Goal: Transaction & Acquisition: Purchase product/service

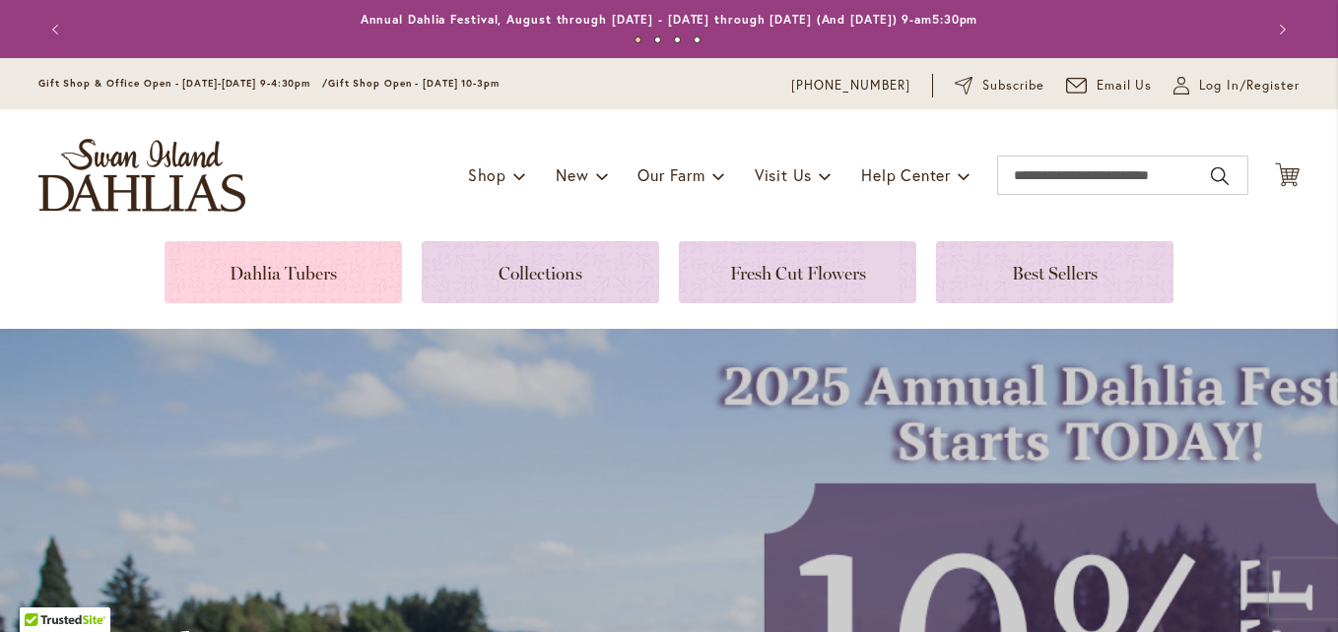
click at [348, 275] on link at bounding box center [282, 272] width 237 height 62
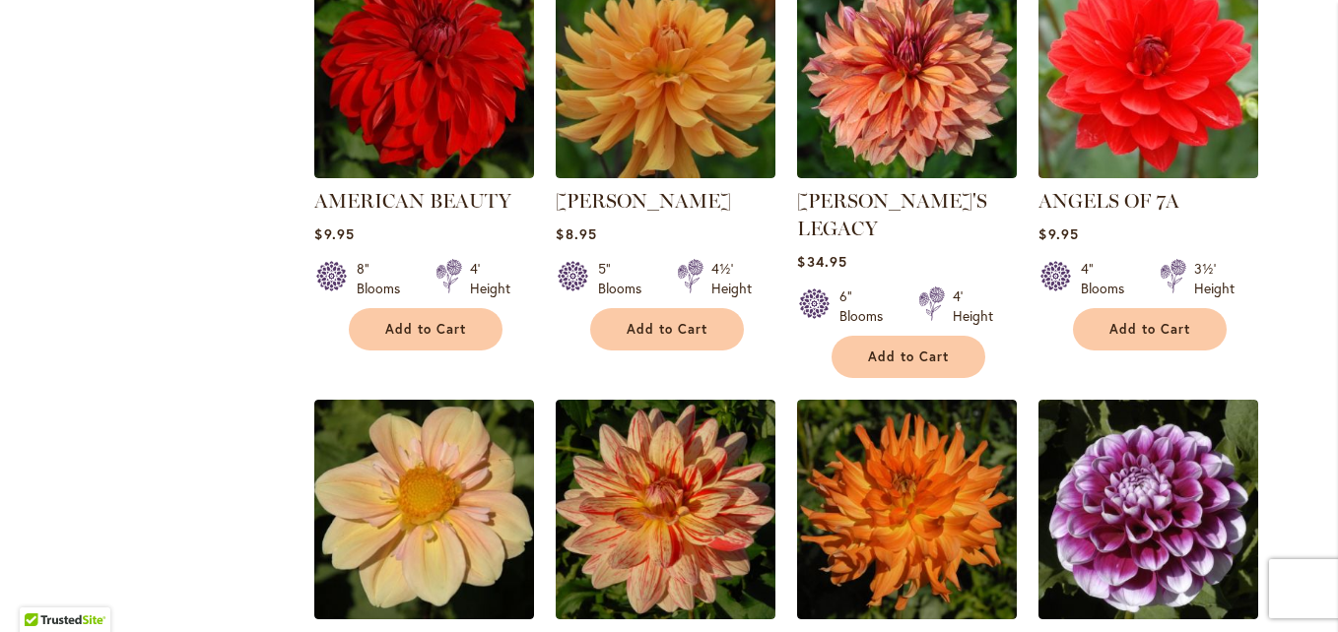
scroll to position [1591, 0]
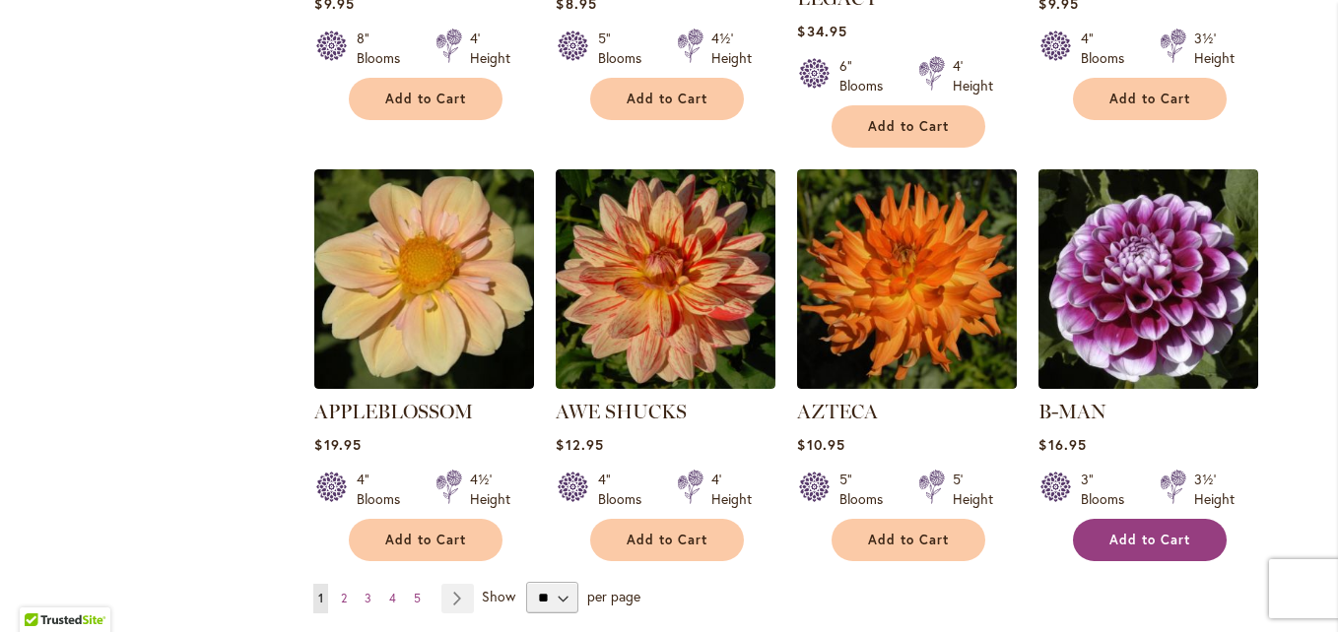
click at [1143, 532] on span "Add to Cart" at bounding box center [1149, 540] width 81 height 17
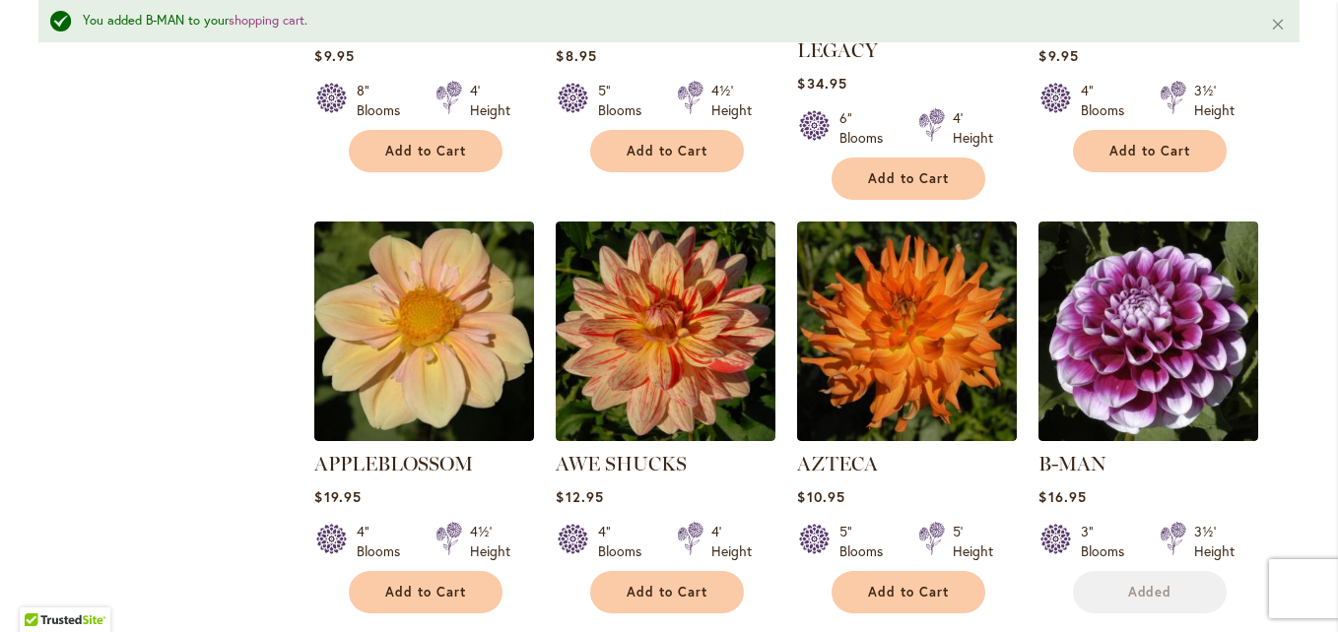
scroll to position [1643, 0]
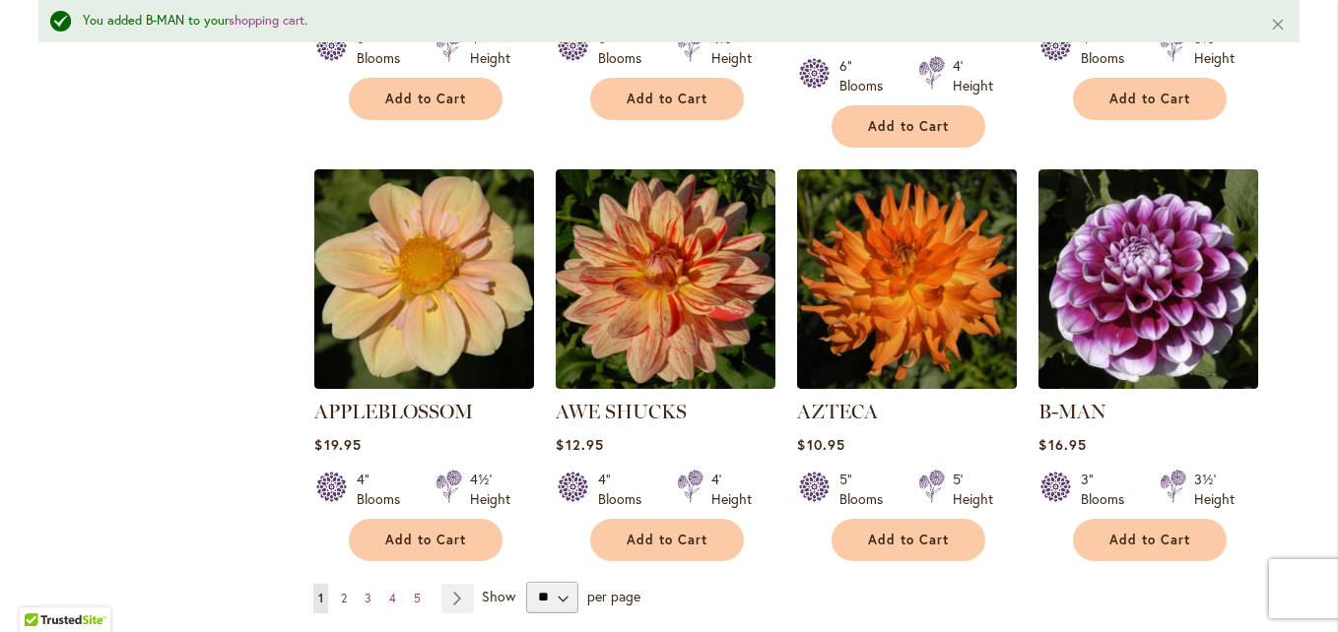
click at [341, 591] on span "2" at bounding box center [344, 598] width 6 height 15
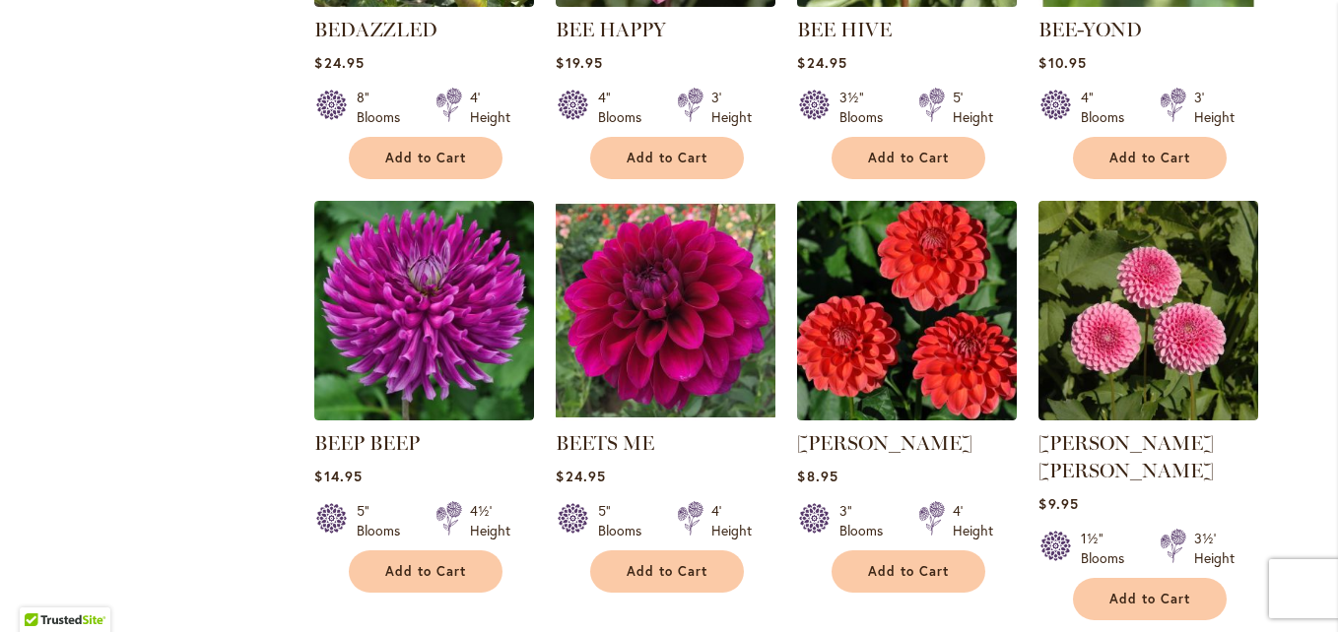
scroll to position [1650, 0]
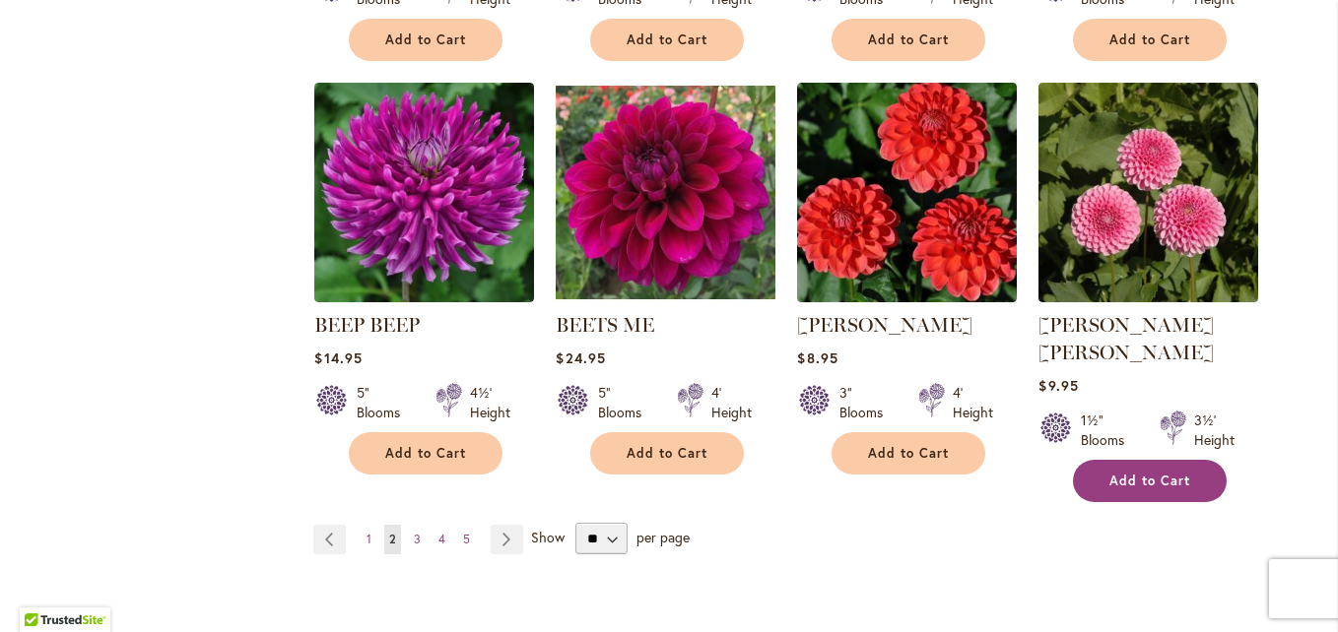
click at [1119, 473] on span "Add to Cart" at bounding box center [1149, 481] width 81 height 17
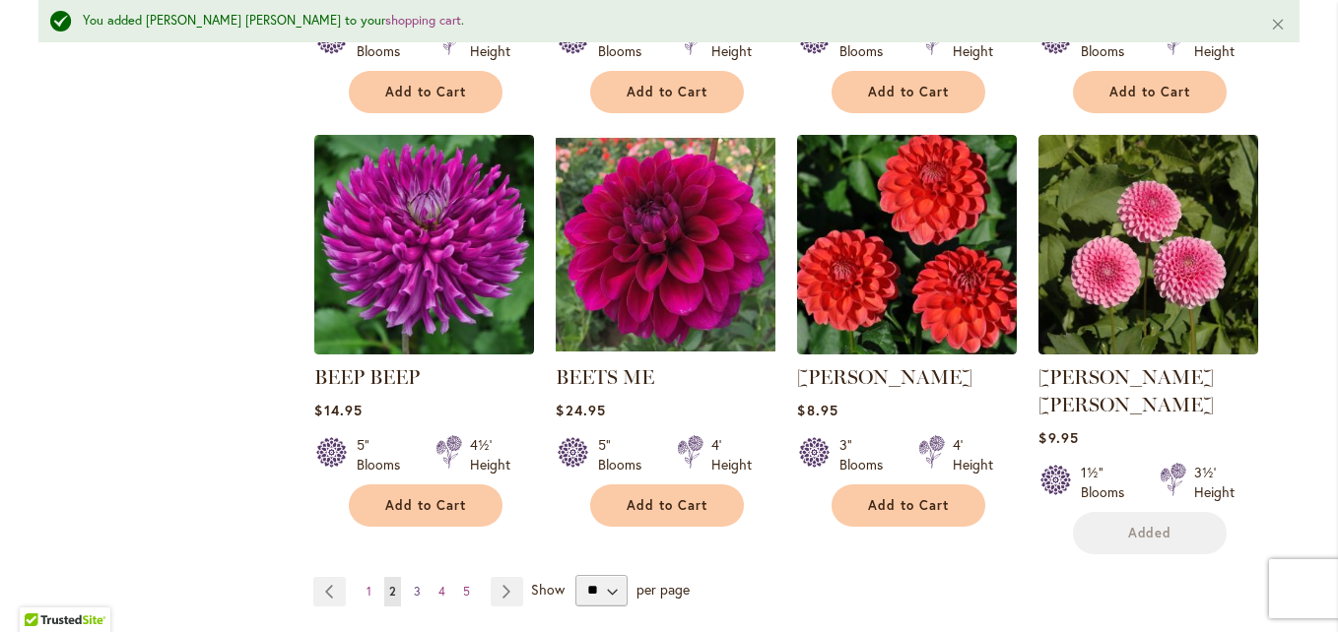
scroll to position [1702, 0]
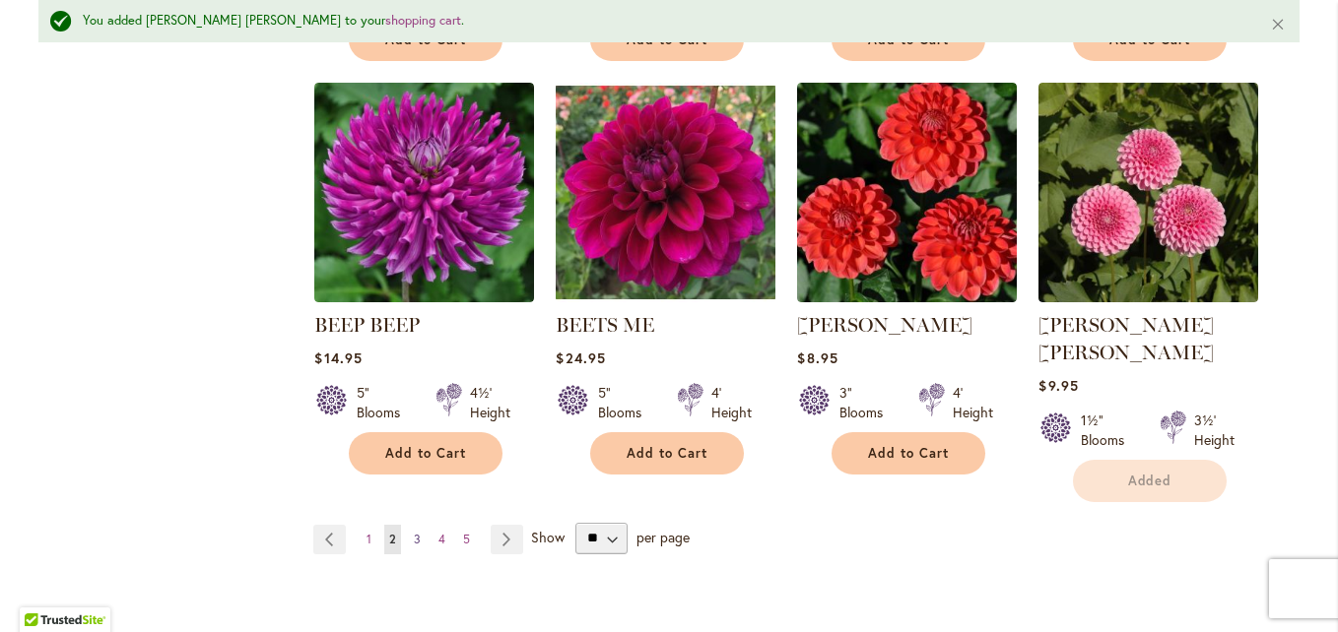
click at [414, 532] on span "3" at bounding box center [417, 539] width 7 height 15
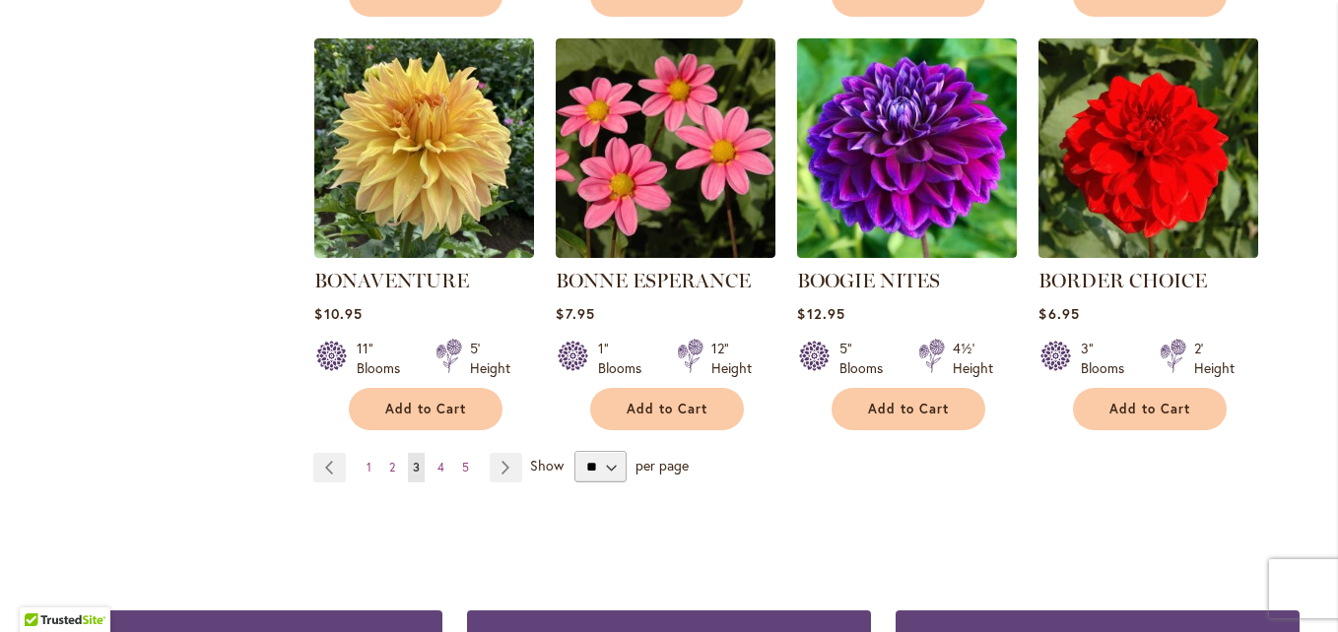
scroll to position [1693, 0]
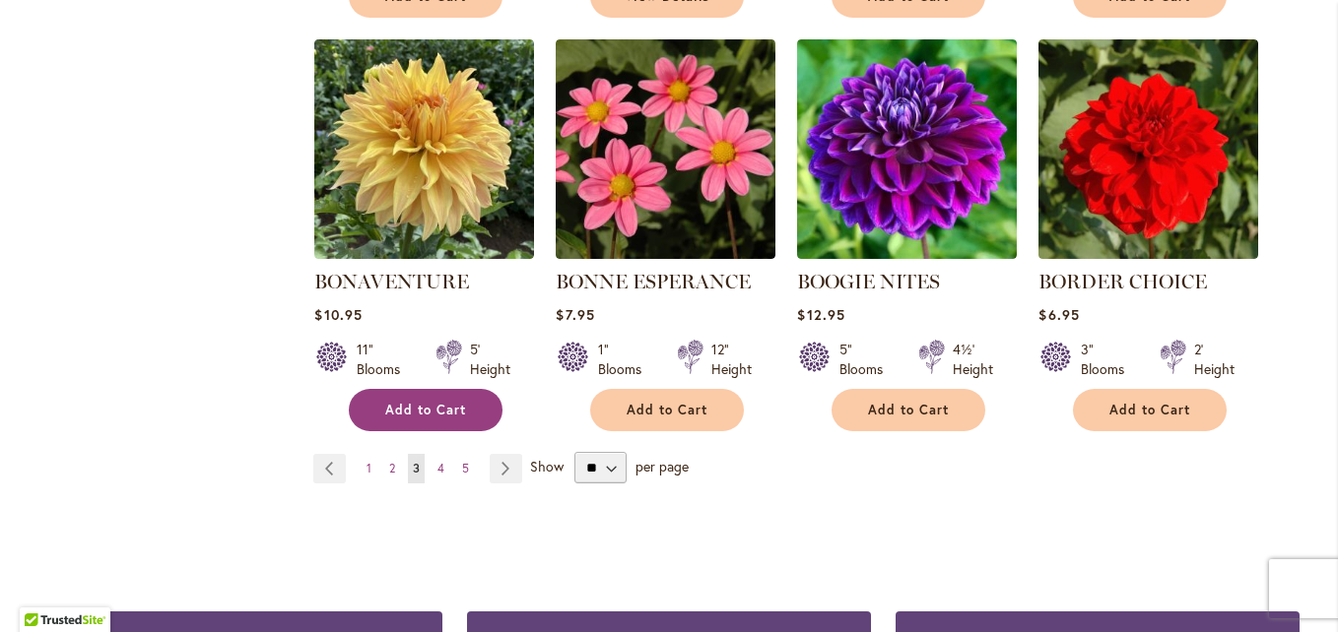
click at [440, 389] on button "Add to Cart" at bounding box center [426, 410] width 154 height 42
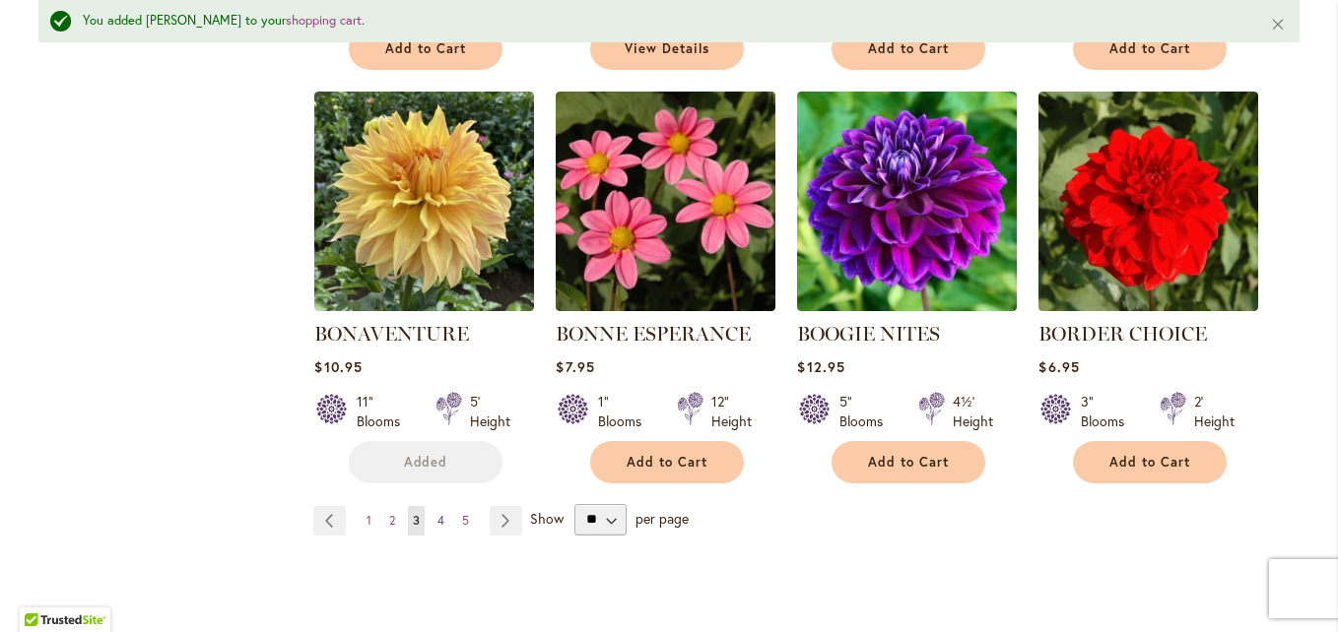
scroll to position [1745, 0]
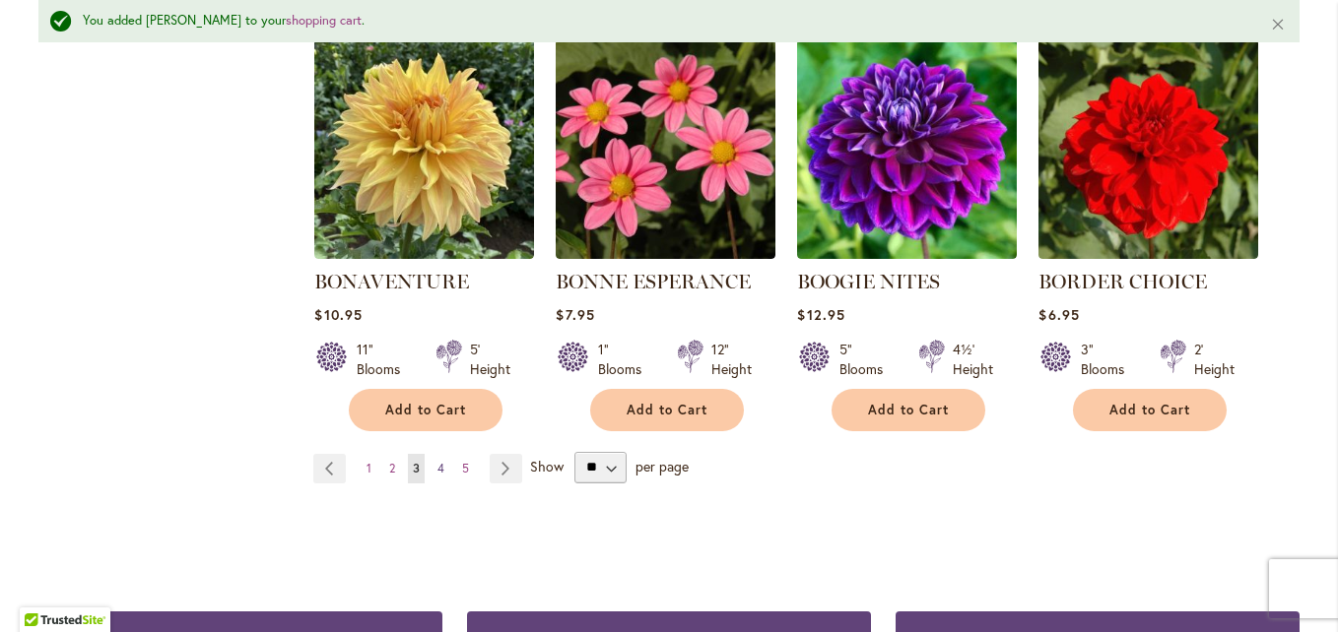
click at [438, 458] on link "Page 4" at bounding box center [440, 469] width 17 height 30
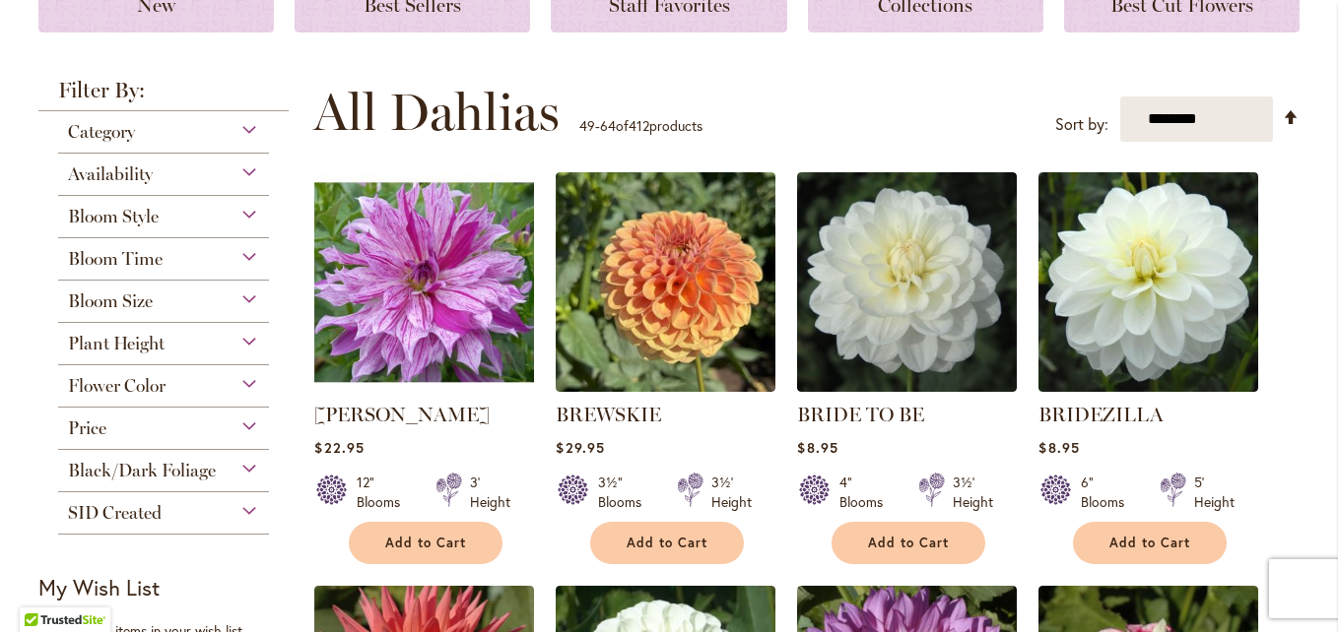
scroll to position [320, 0]
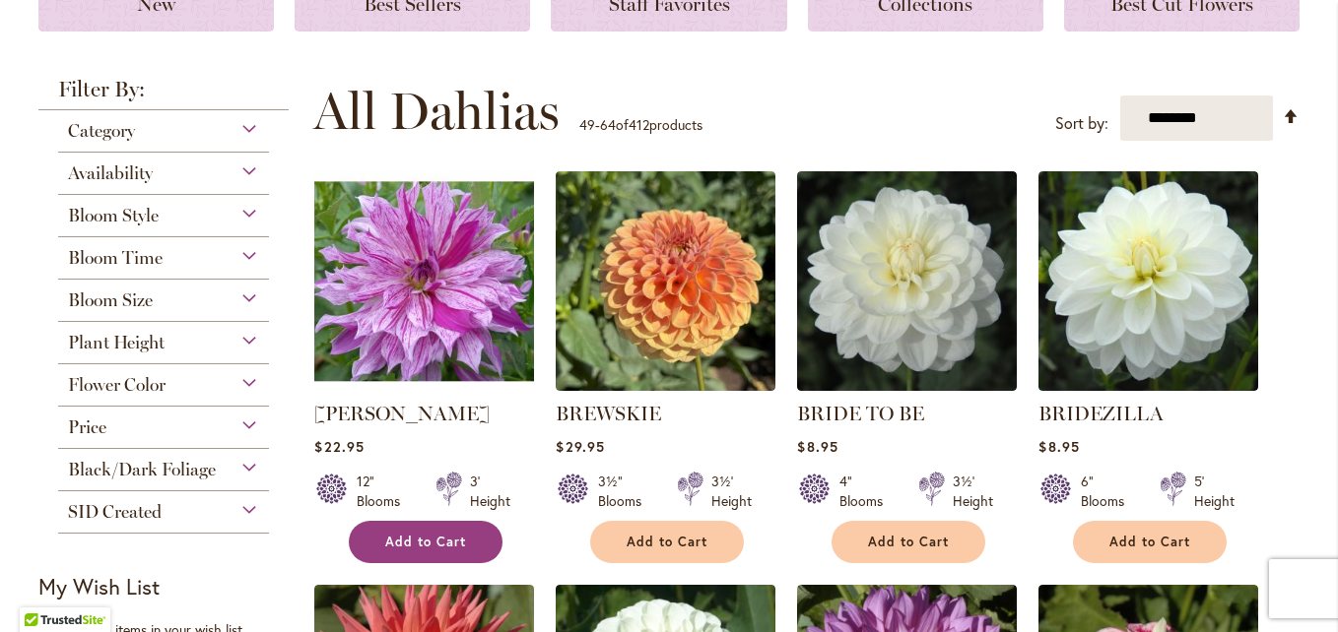
click at [400, 541] on span "Add to Cart" at bounding box center [425, 542] width 81 height 17
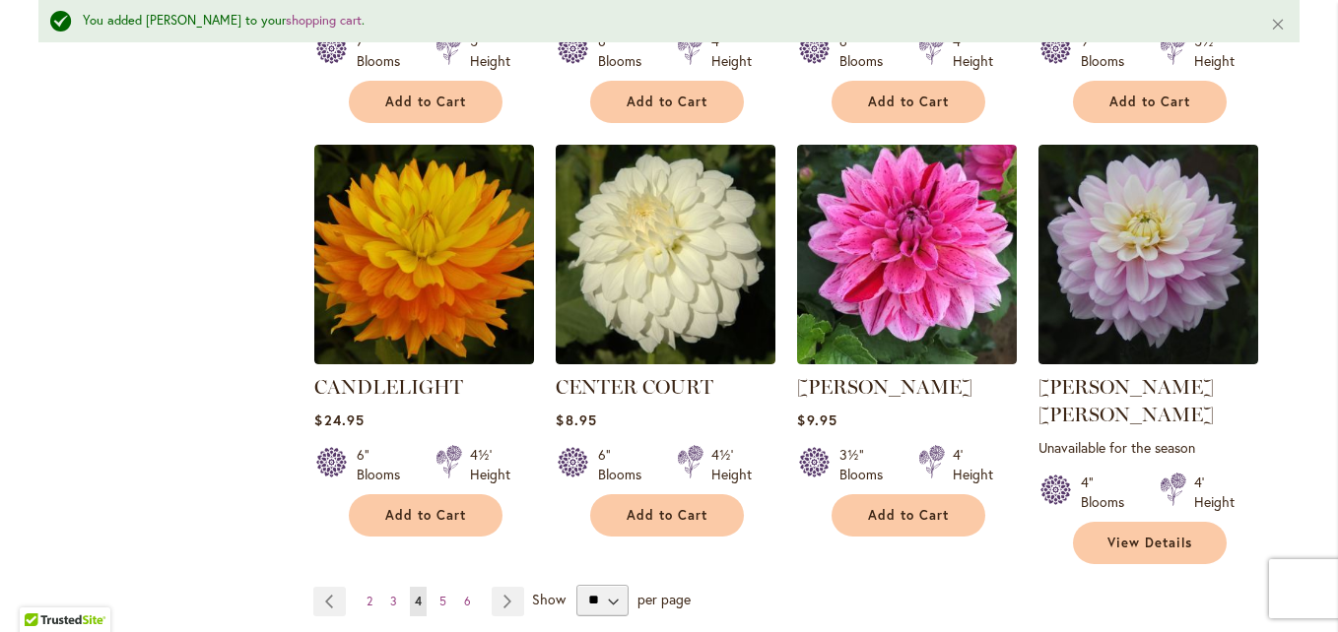
scroll to position [1687, 0]
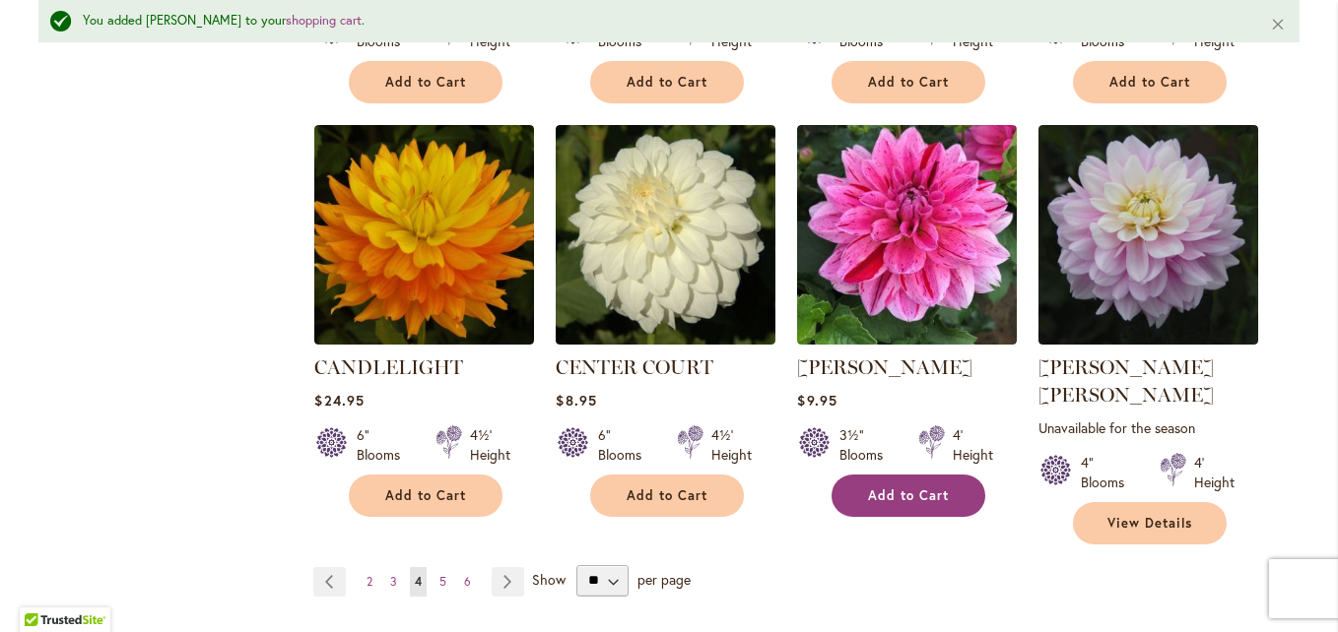
click at [888, 488] on span "Add to Cart" at bounding box center [908, 496] width 81 height 17
click at [439, 574] on span "5" at bounding box center [442, 581] width 7 height 15
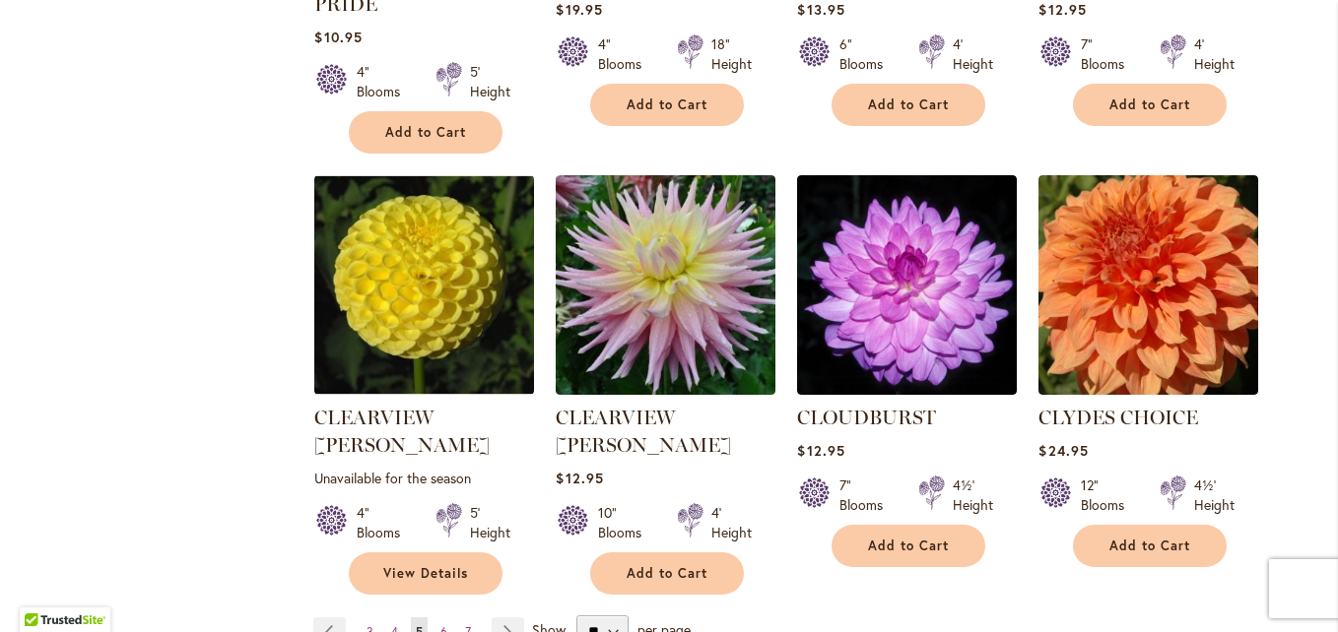
scroll to position [1613, 0]
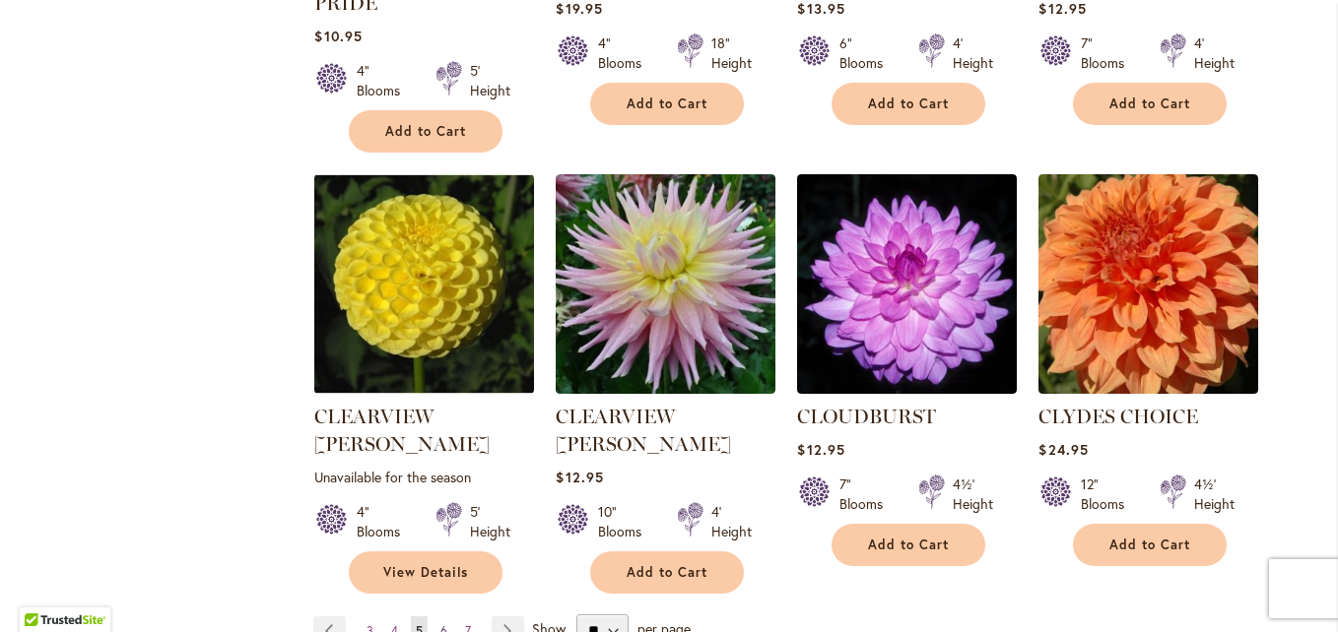
click at [440, 624] on span "6" at bounding box center [443, 631] width 7 height 15
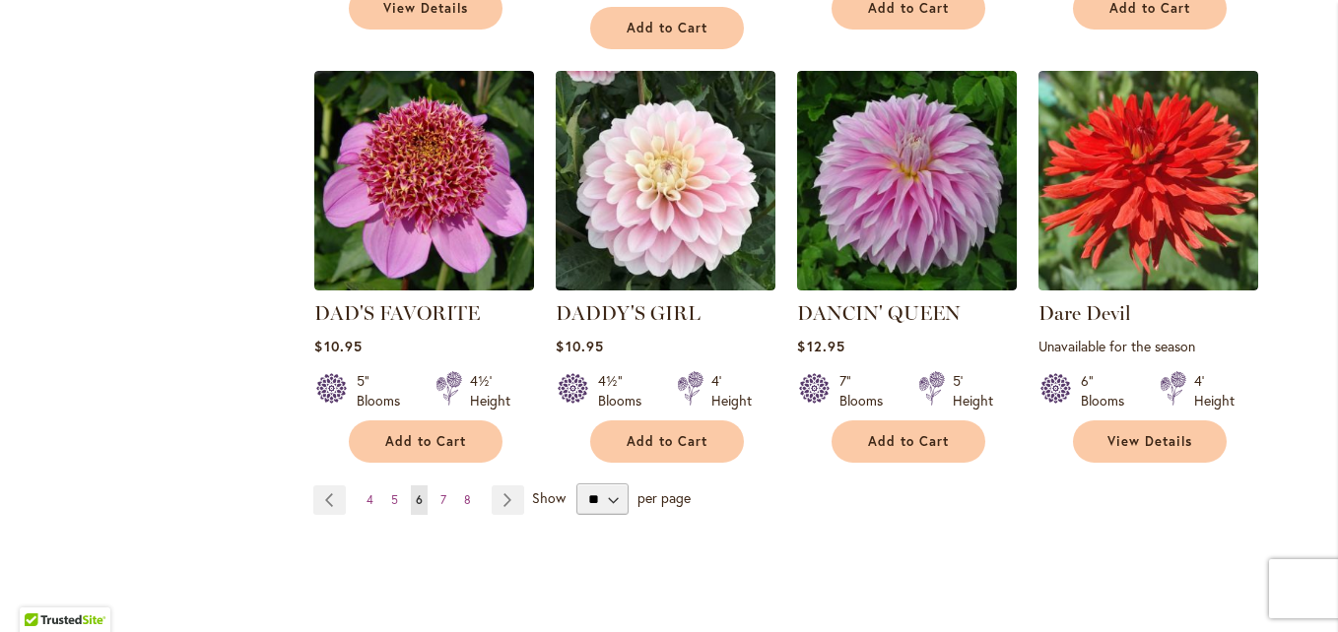
scroll to position [1738, 0]
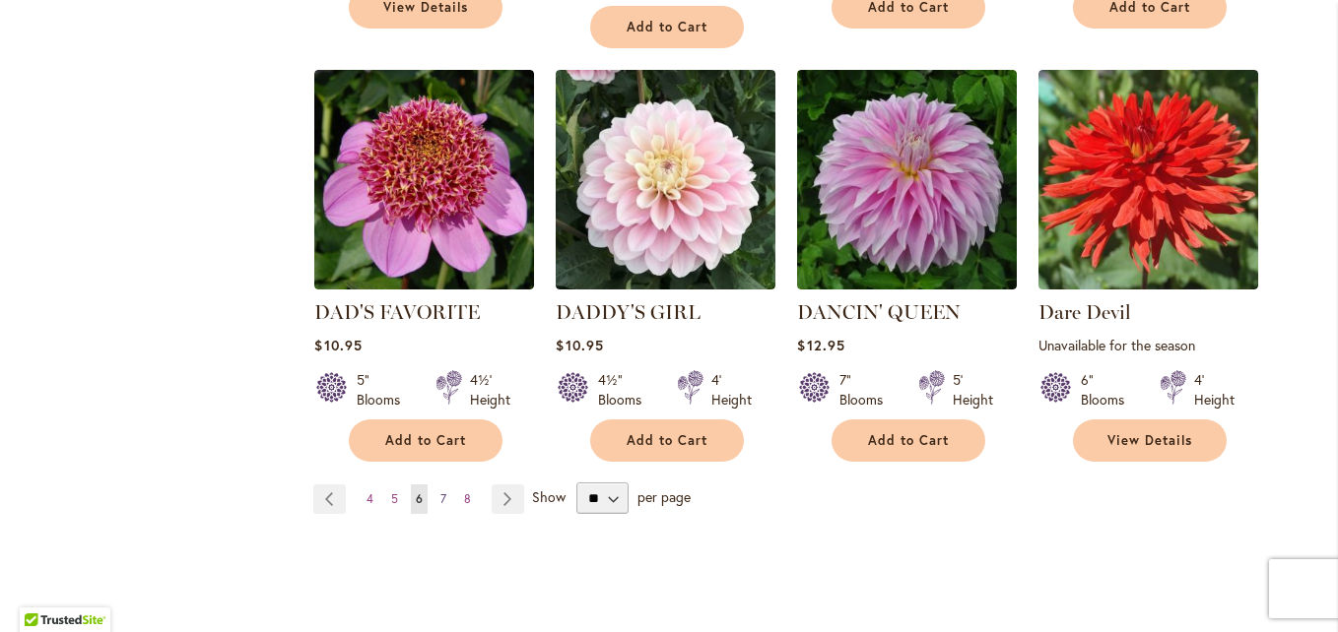
click at [440, 492] on span "7" at bounding box center [443, 499] width 6 height 15
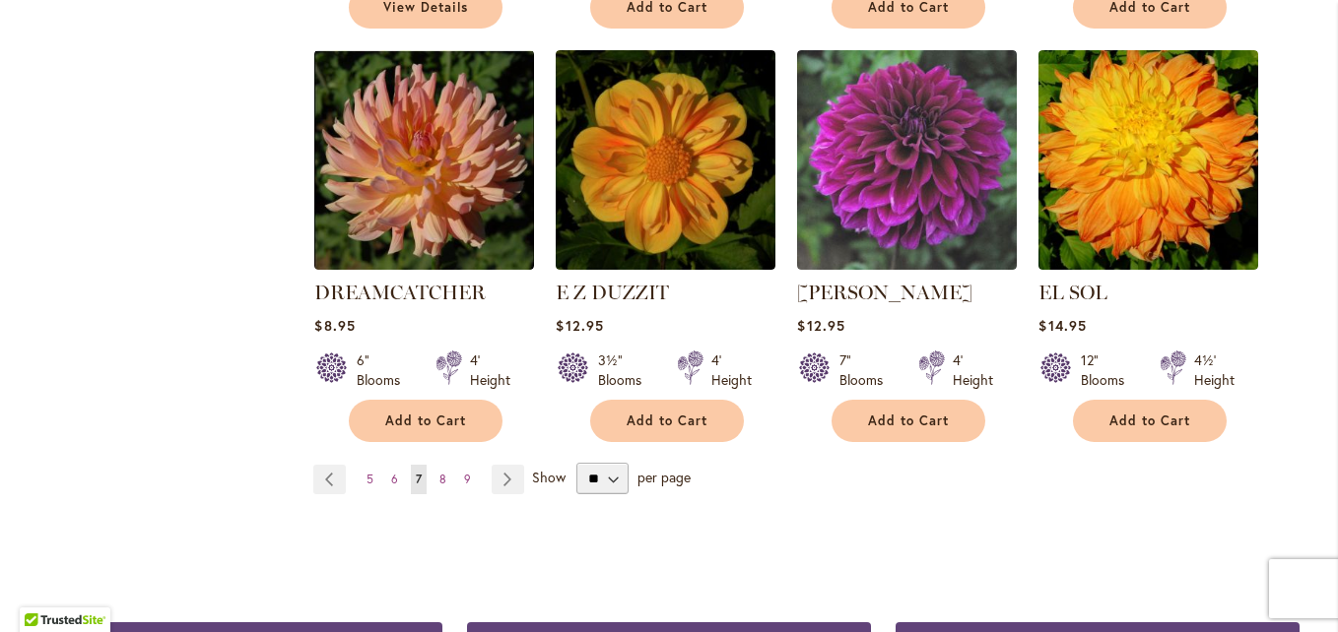
scroll to position [1737, 0]
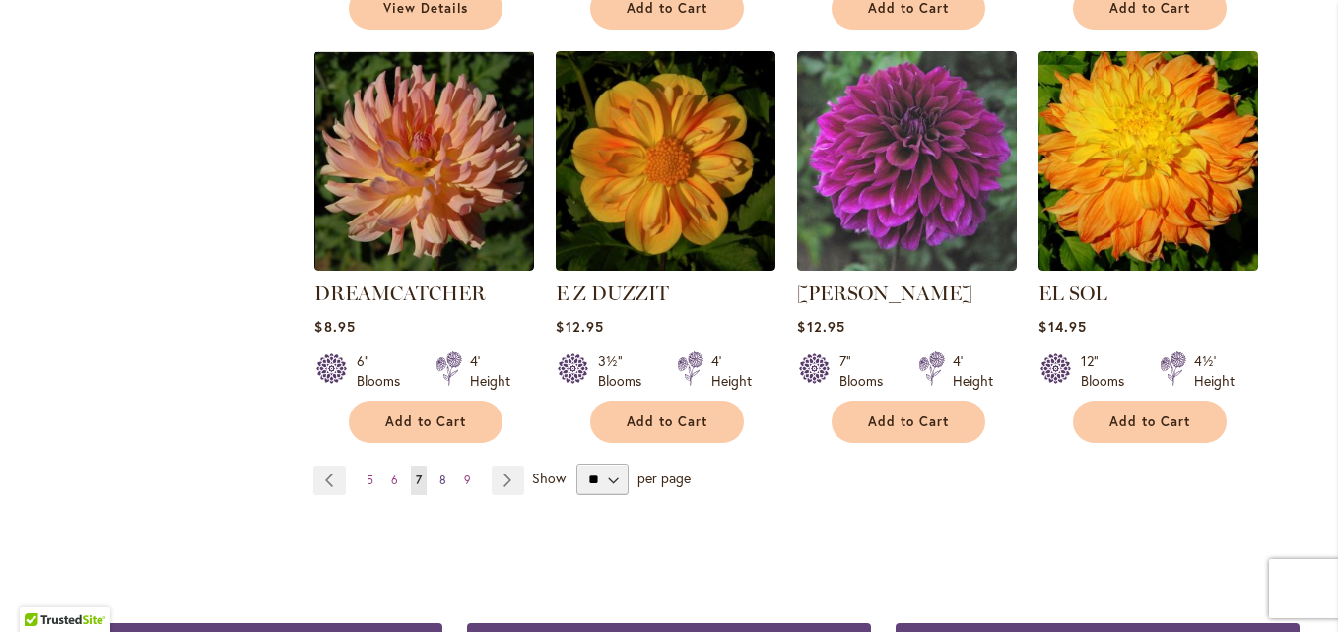
click at [439, 473] on span "8" at bounding box center [442, 480] width 7 height 15
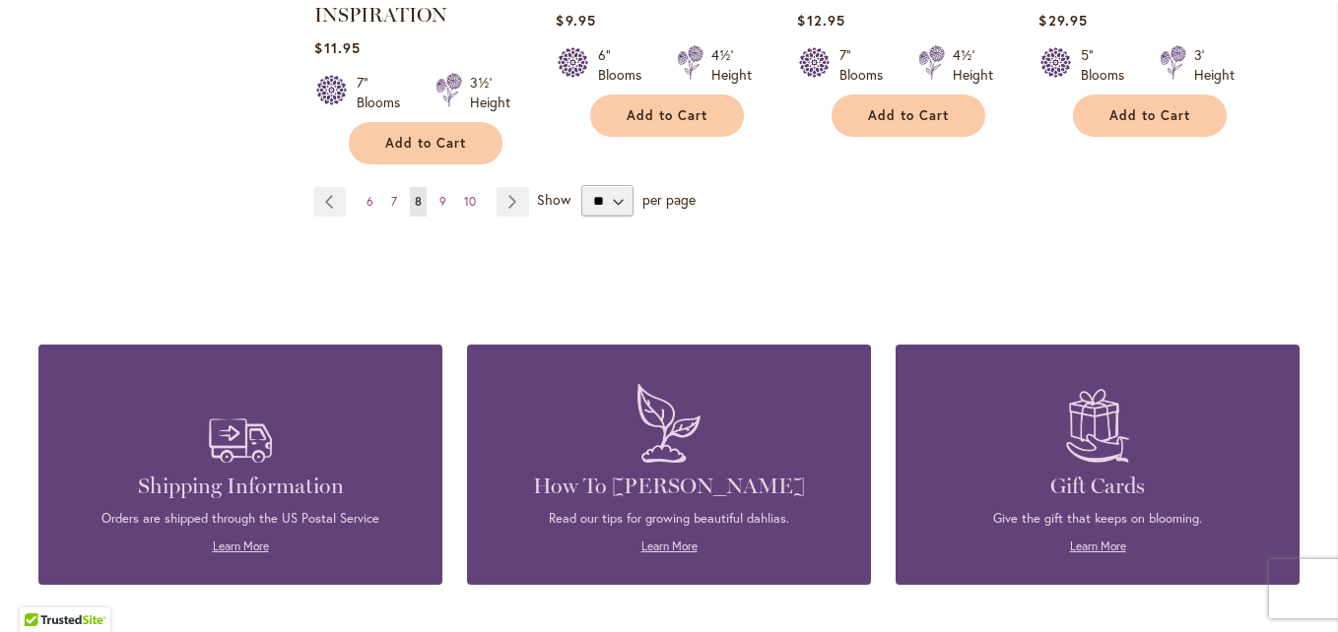
scroll to position [2039, 0]
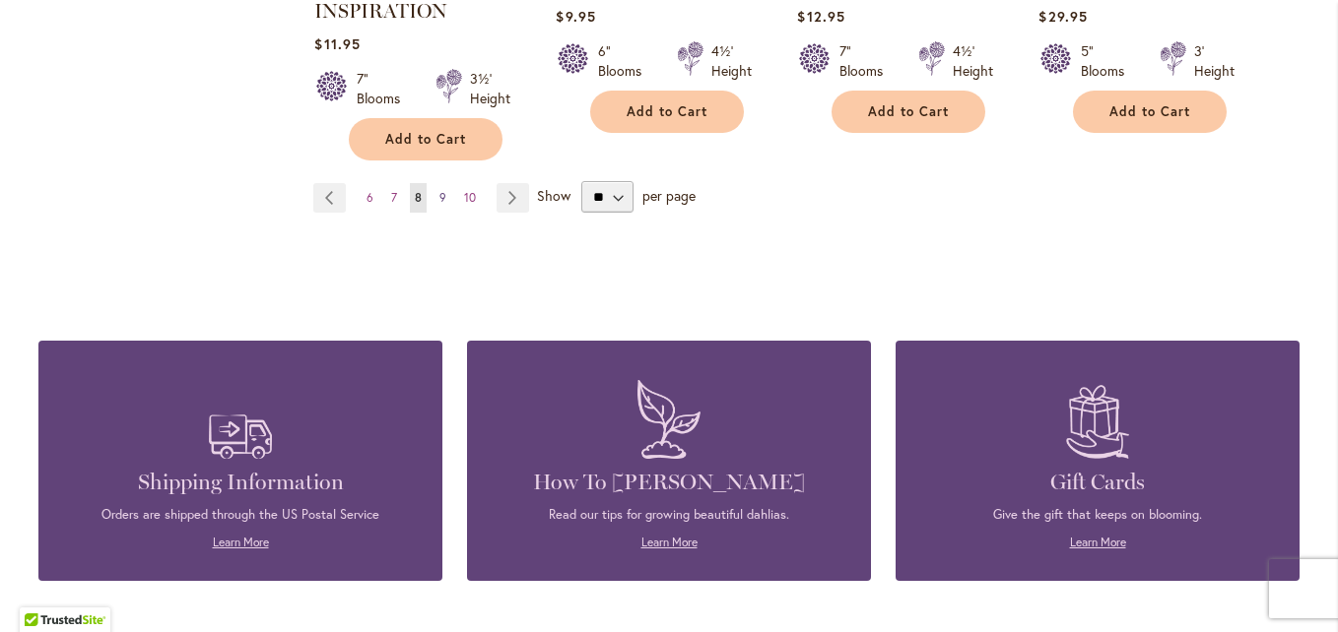
click at [439, 190] on span "9" at bounding box center [442, 197] width 7 height 15
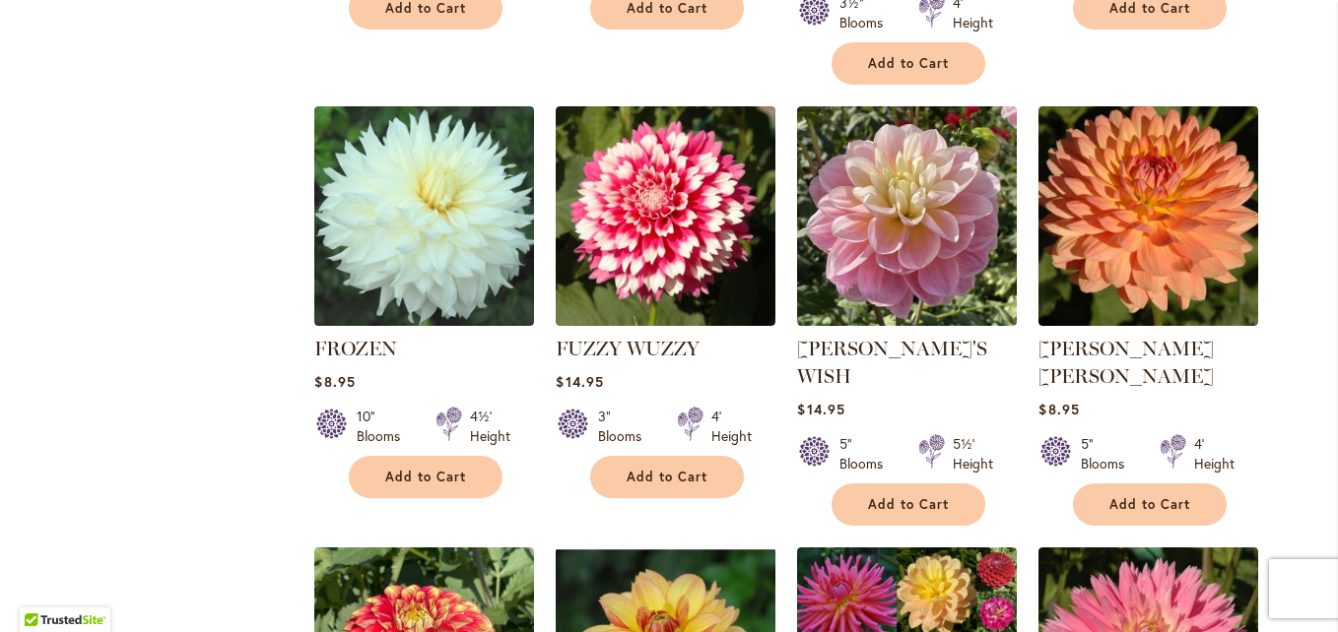
scroll to position [1268, 0]
click at [659, 469] on span "Add to Cart" at bounding box center [666, 477] width 81 height 17
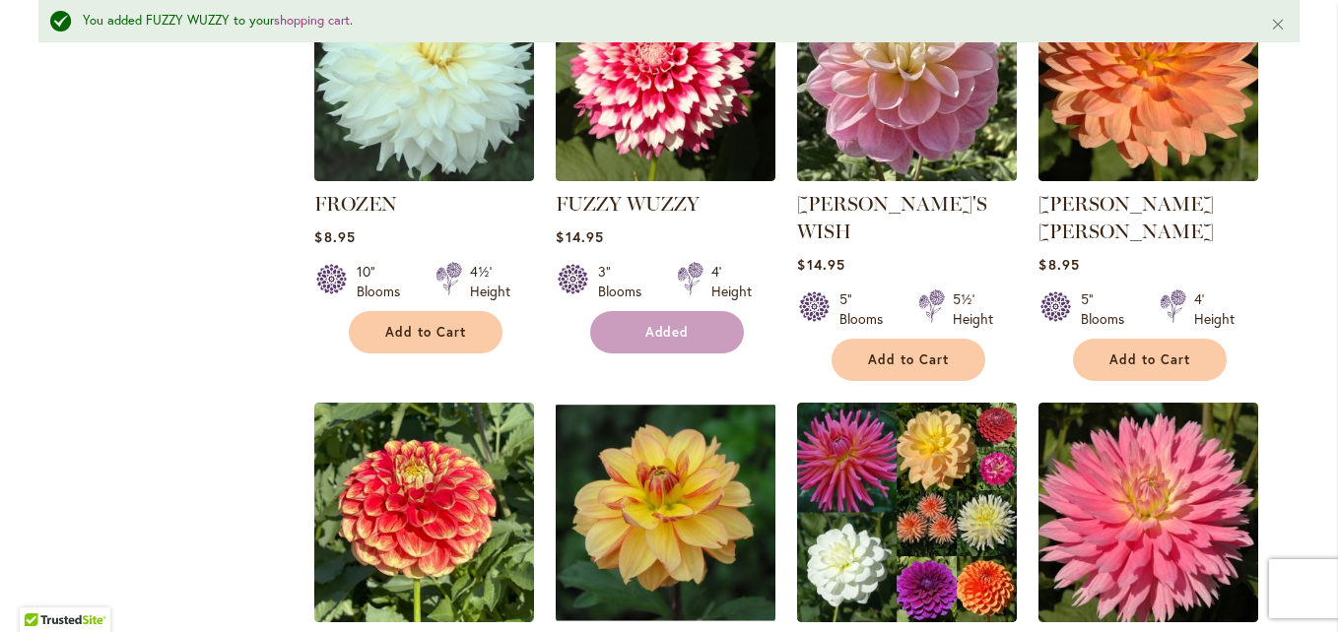
scroll to position [1655, 0]
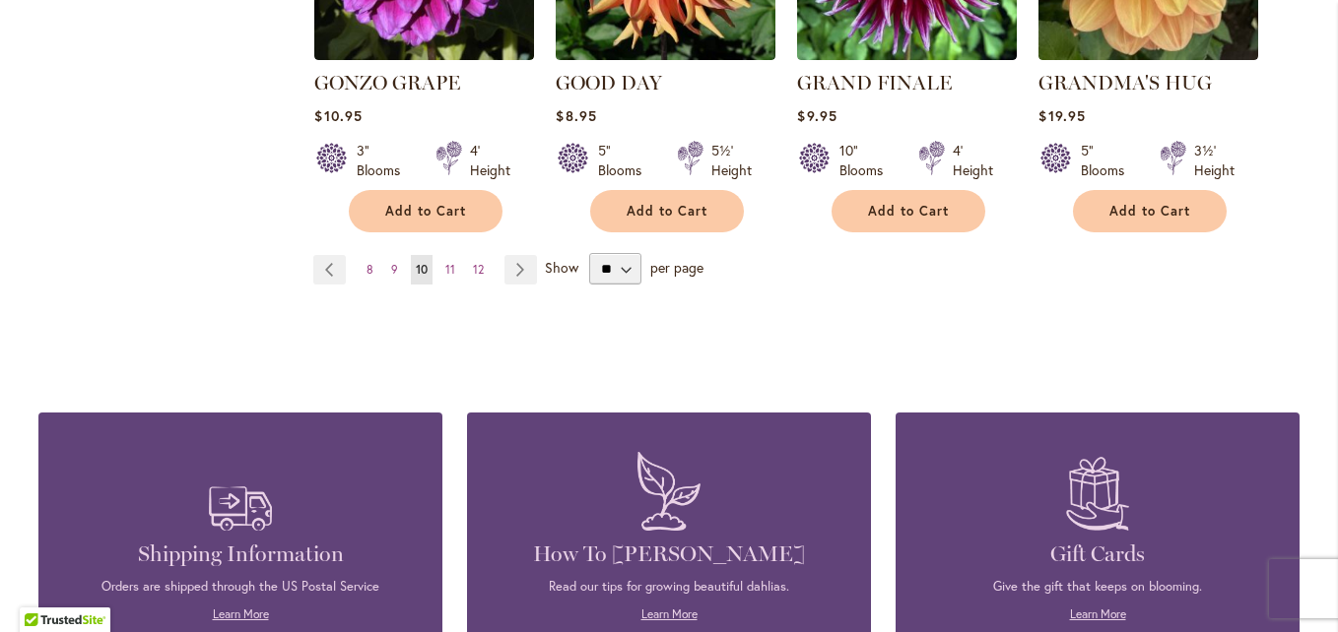
scroll to position [1921, 0]
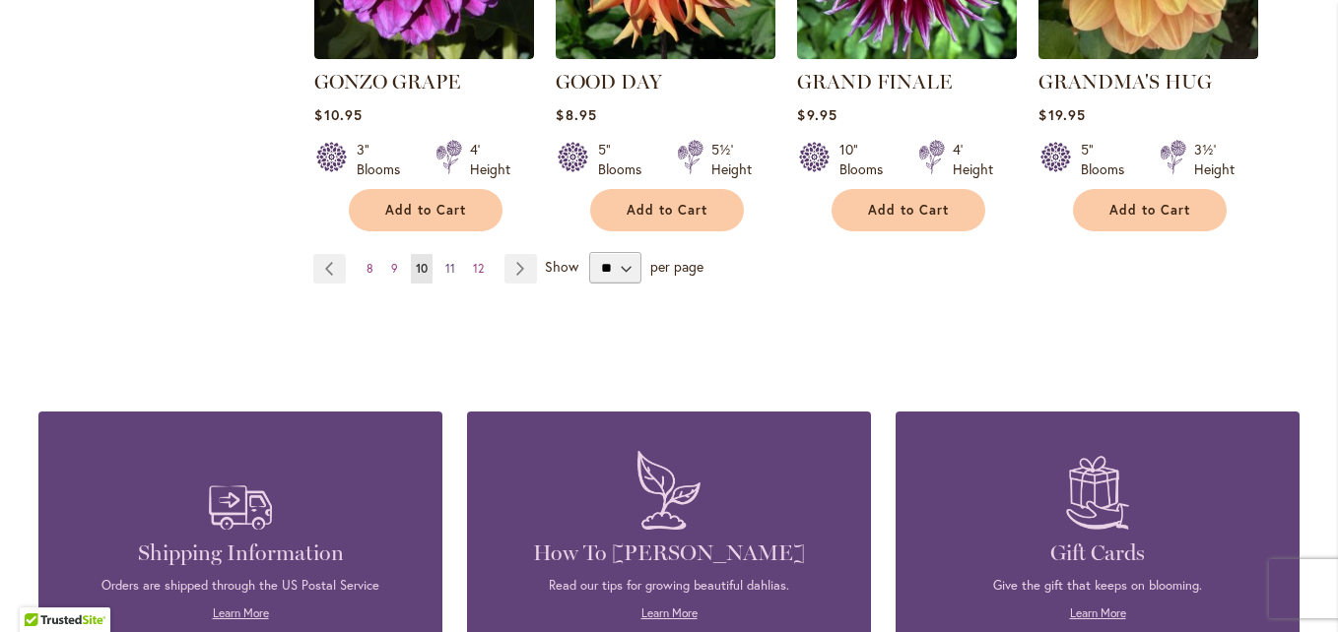
click at [445, 261] on span "11" at bounding box center [450, 268] width 10 height 15
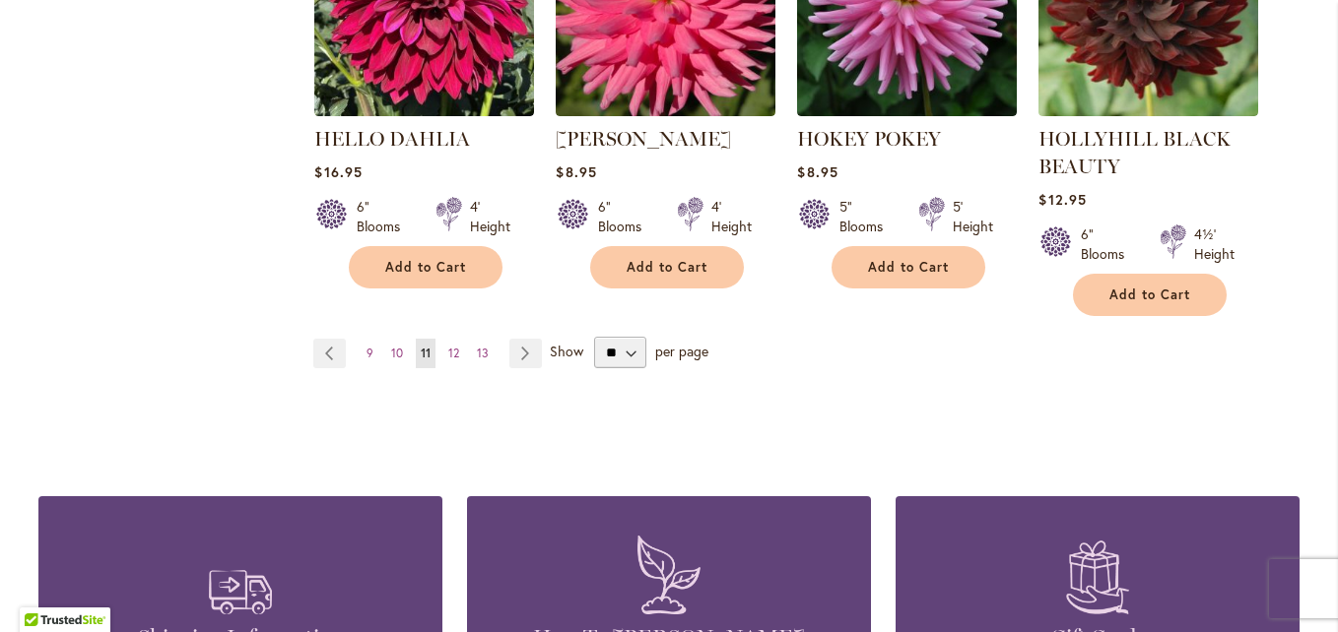
scroll to position [1912, 0]
click at [452, 345] on span "12" at bounding box center [453, 352] width 11 height 15
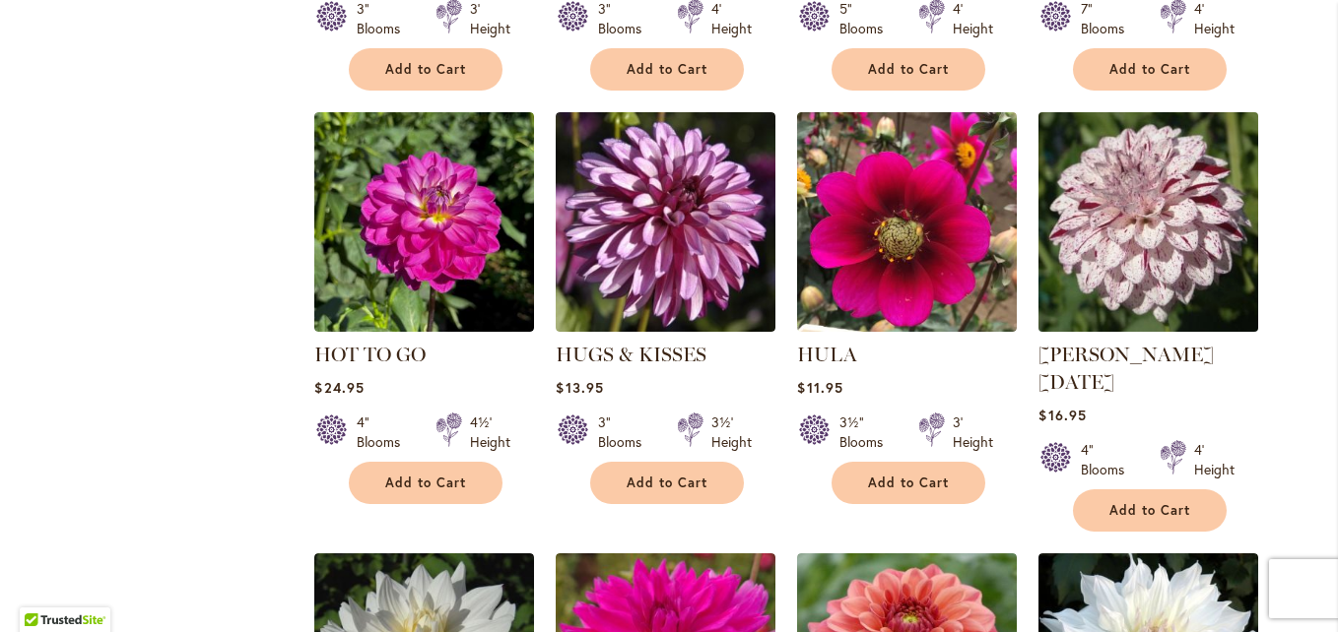
scroll to position [1208, 0]
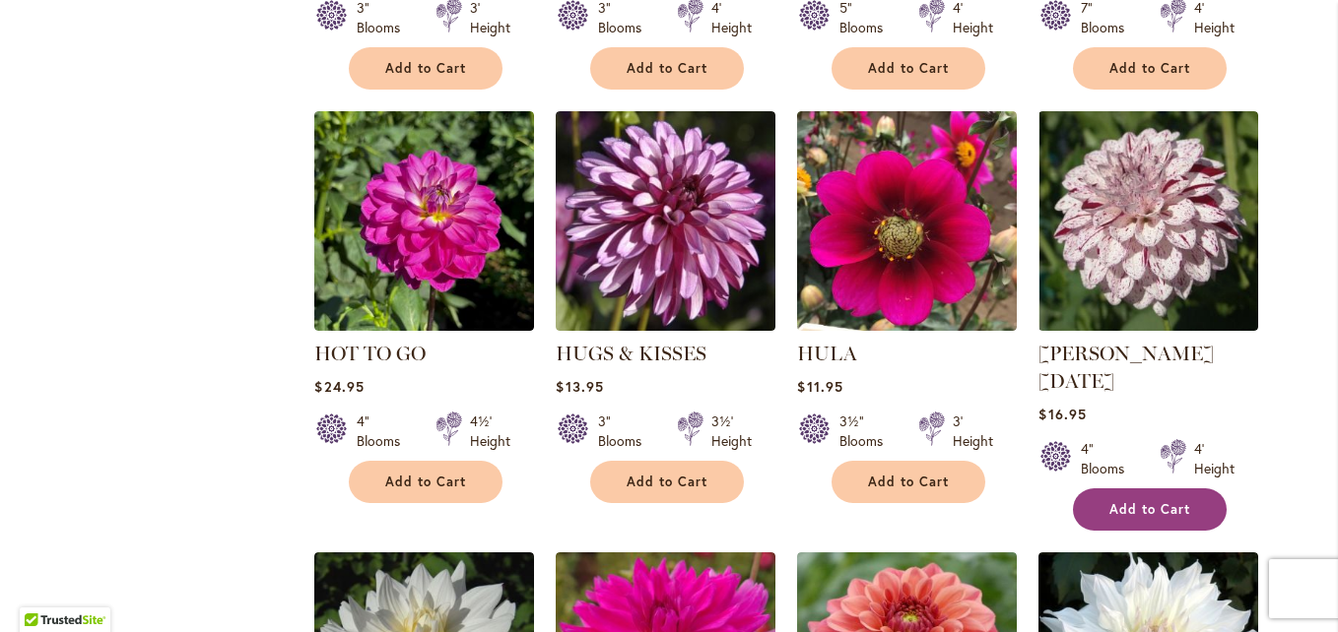
click at [1135, 501] on span "Add to Cart" at bounding box center [1149, 509] width 81 height 17
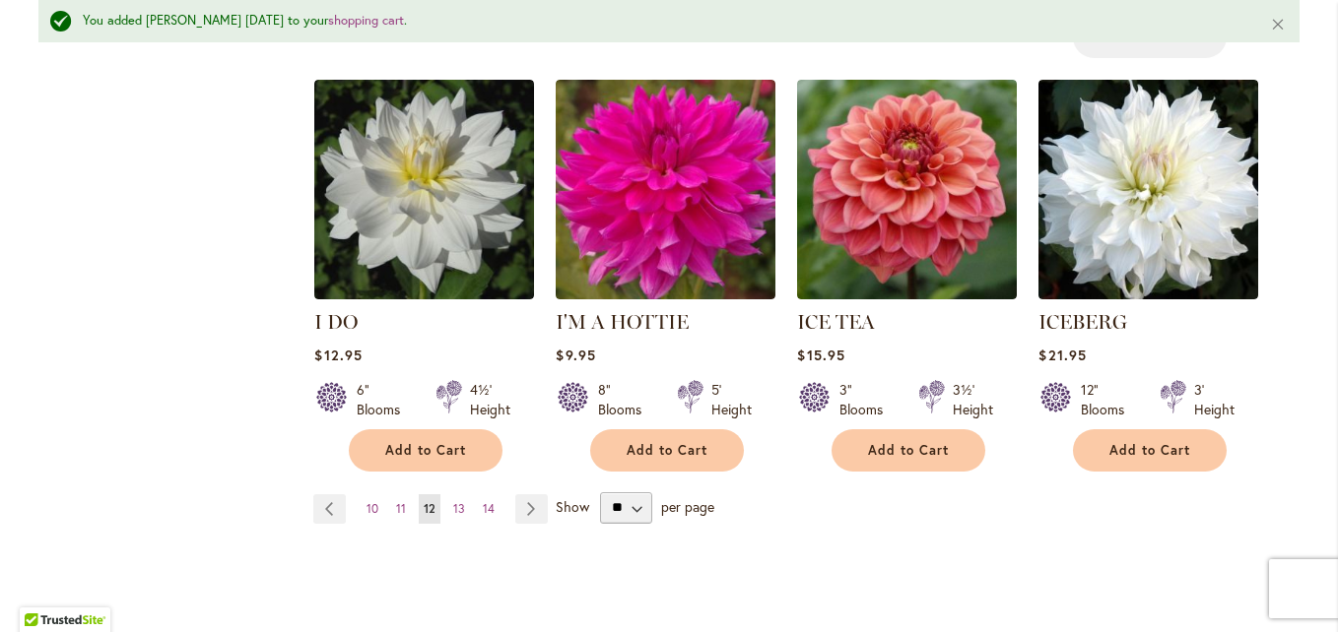
scroll to position [1785, 0]
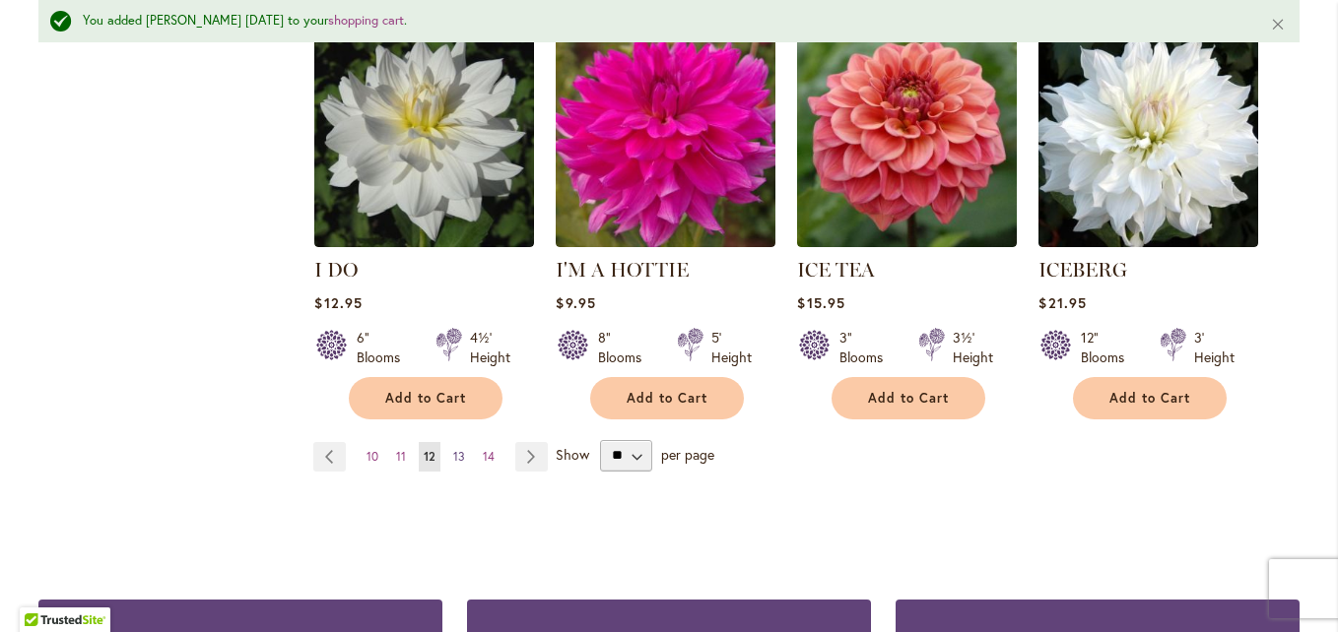
click at [453, 449] on span "13" at bounding box center [459, 456] width 12 height 15
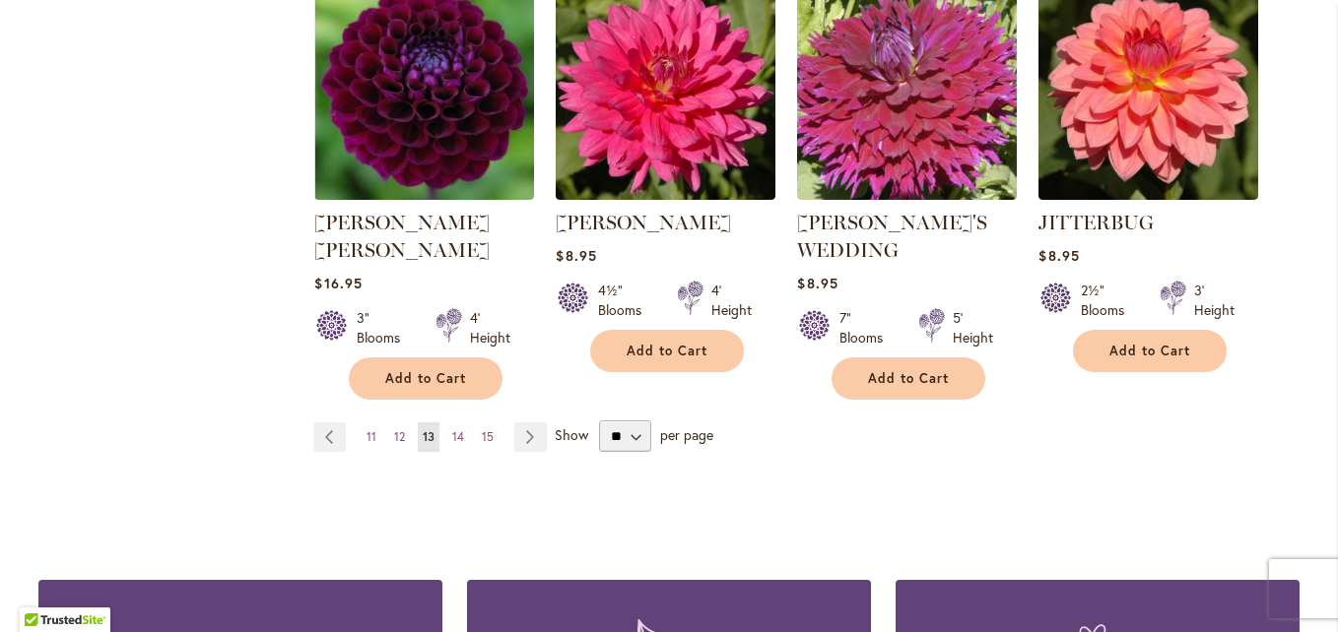
scroll to position [1799, 0]
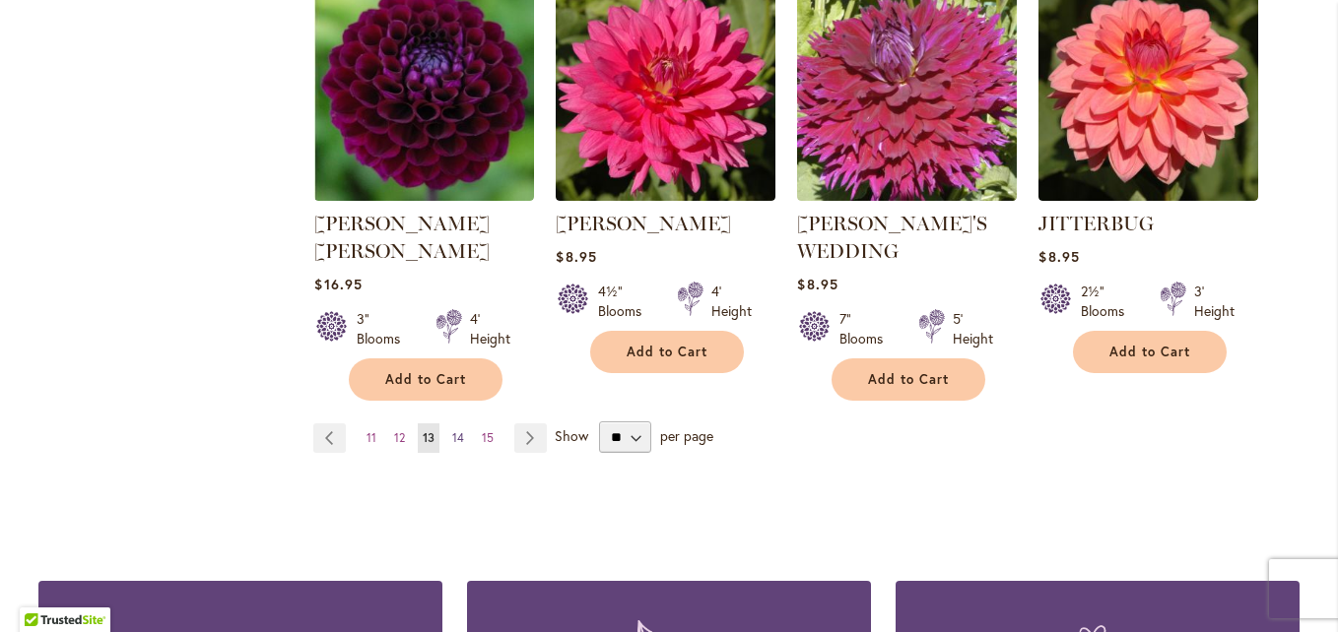
click at [451, 424] on link "Page 14" at bounding box center [458, 439] width 22 height 30
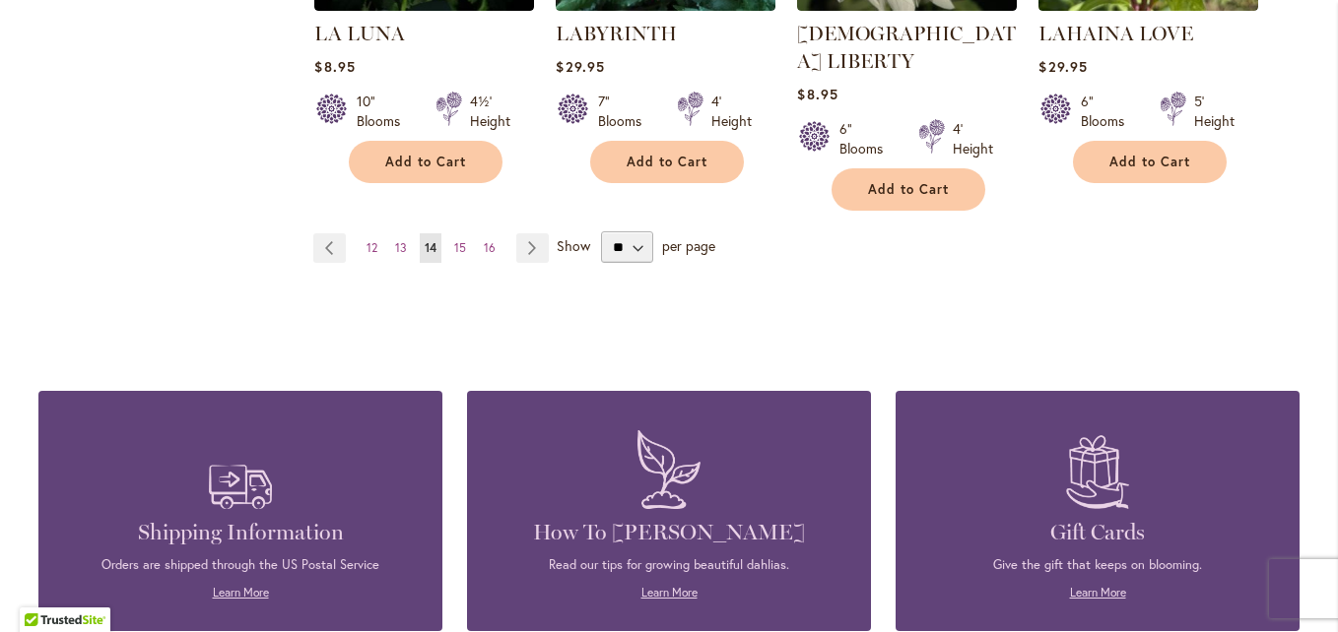
scroll to position [2002, 0]
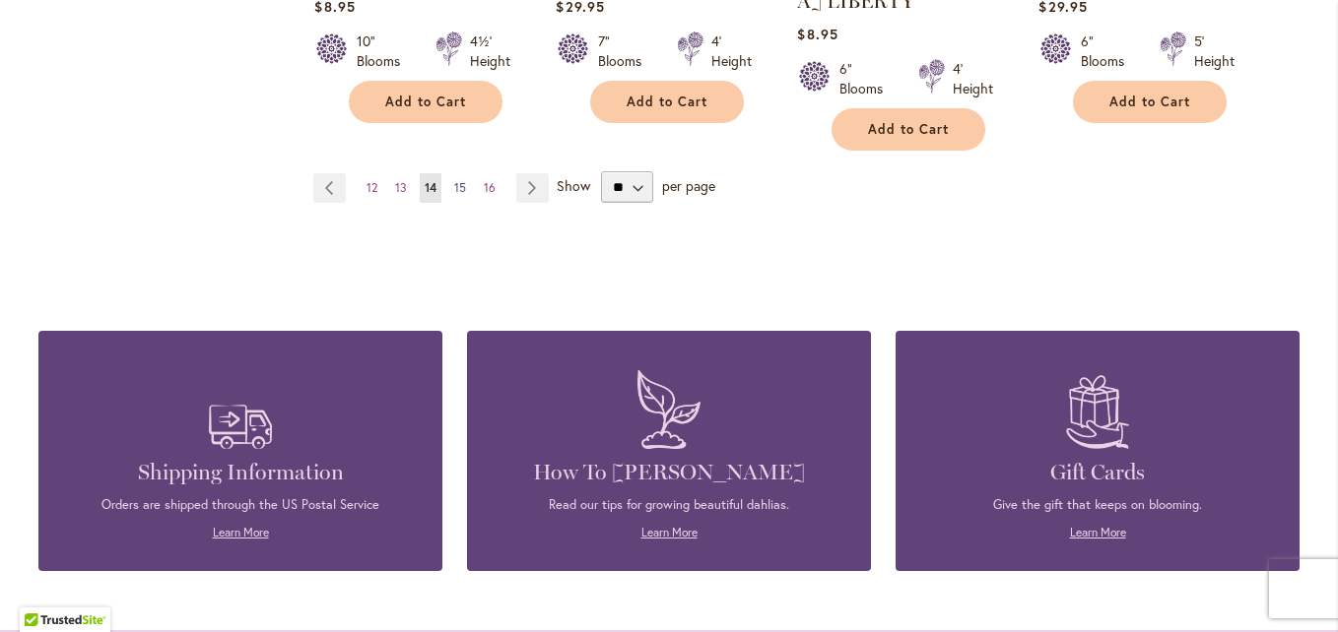
click at [454, 180] on span "15" at bounding box center [460, 187] width 12 height 15
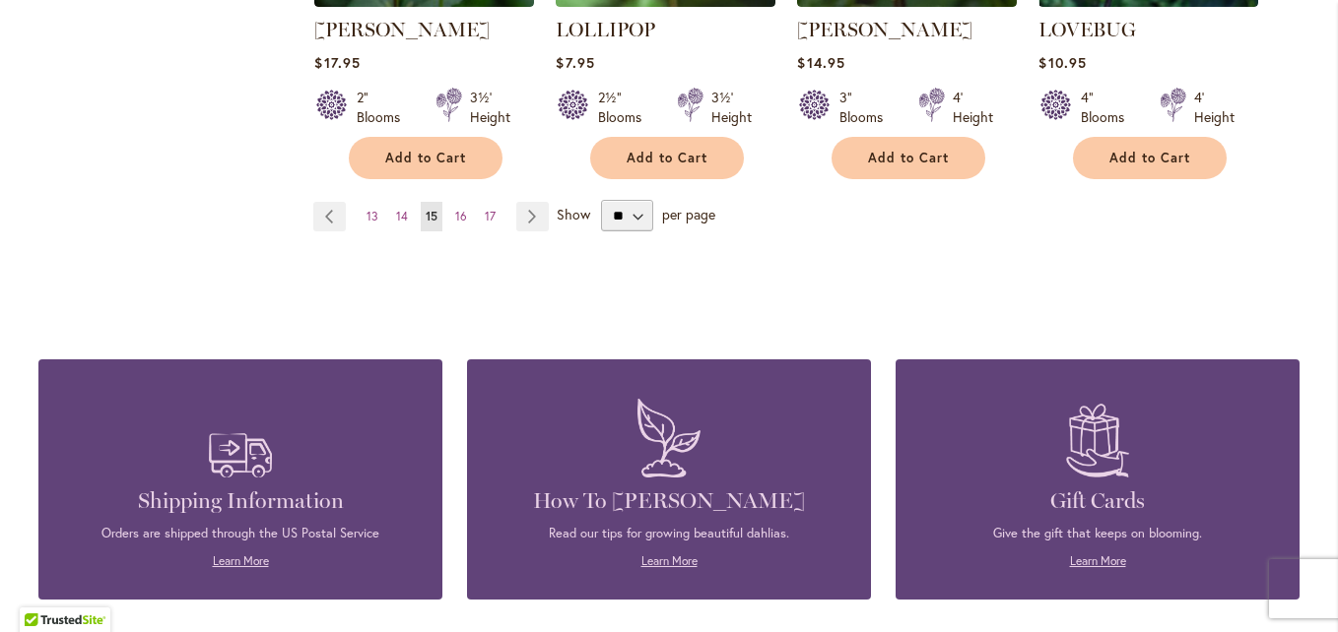
scroll to position [1772, 0]
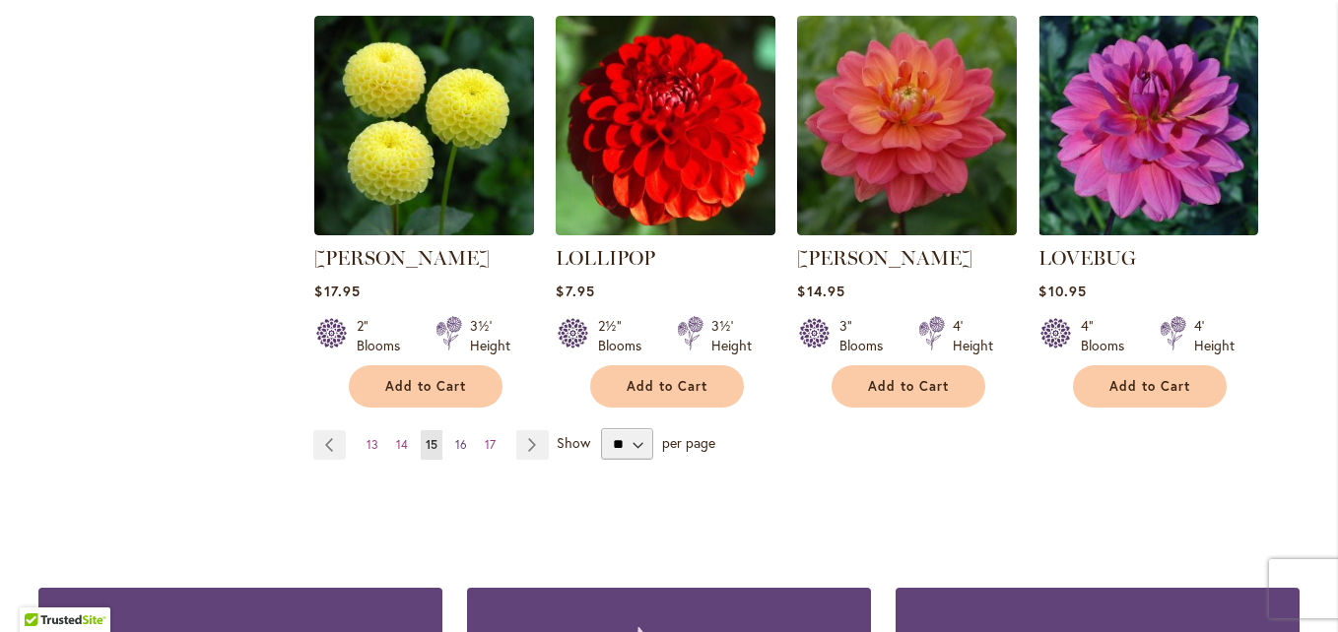
click at [457, 437] on span "16" at bounding box center [461, 444] width 12 height 15
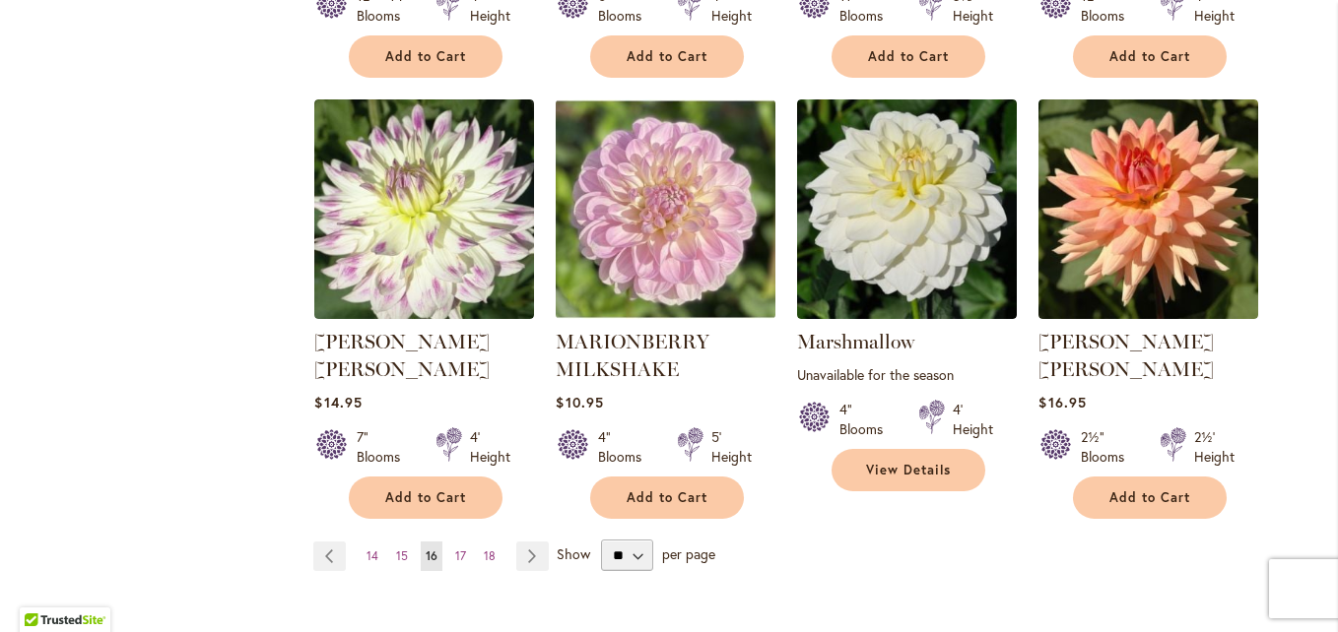
scroll to position [1651, 0]
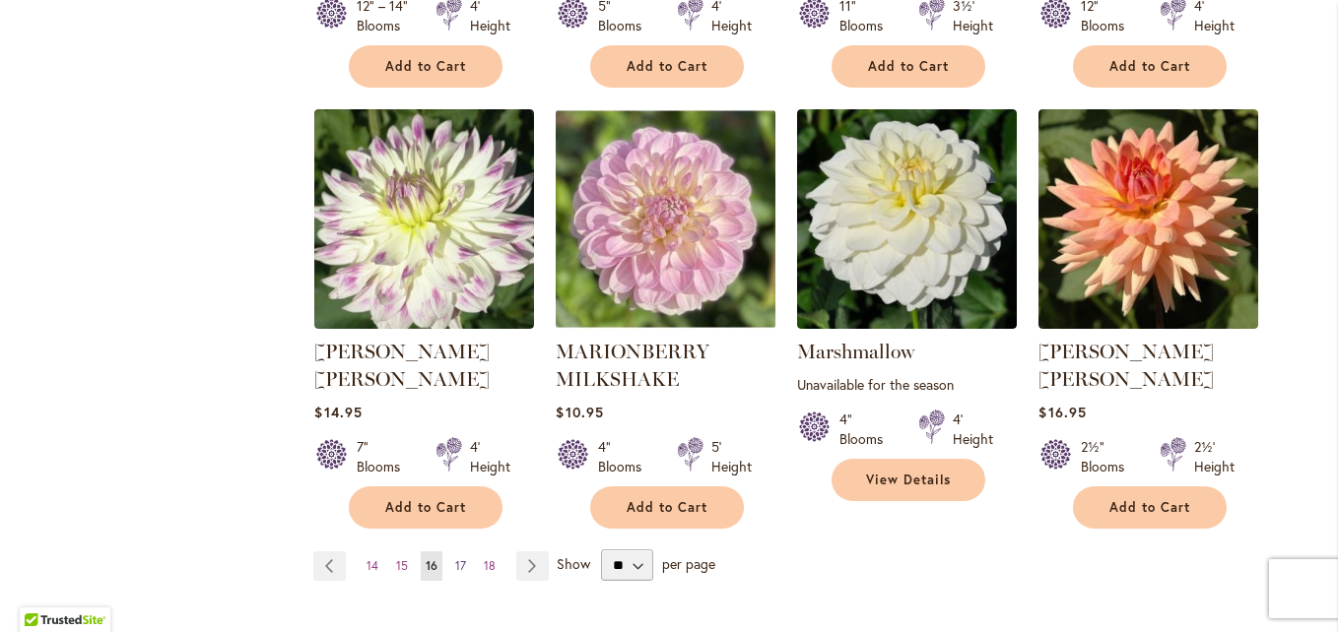
click at [455, 558] on span "17" at bounding box center [460, 565] width 11 height 15
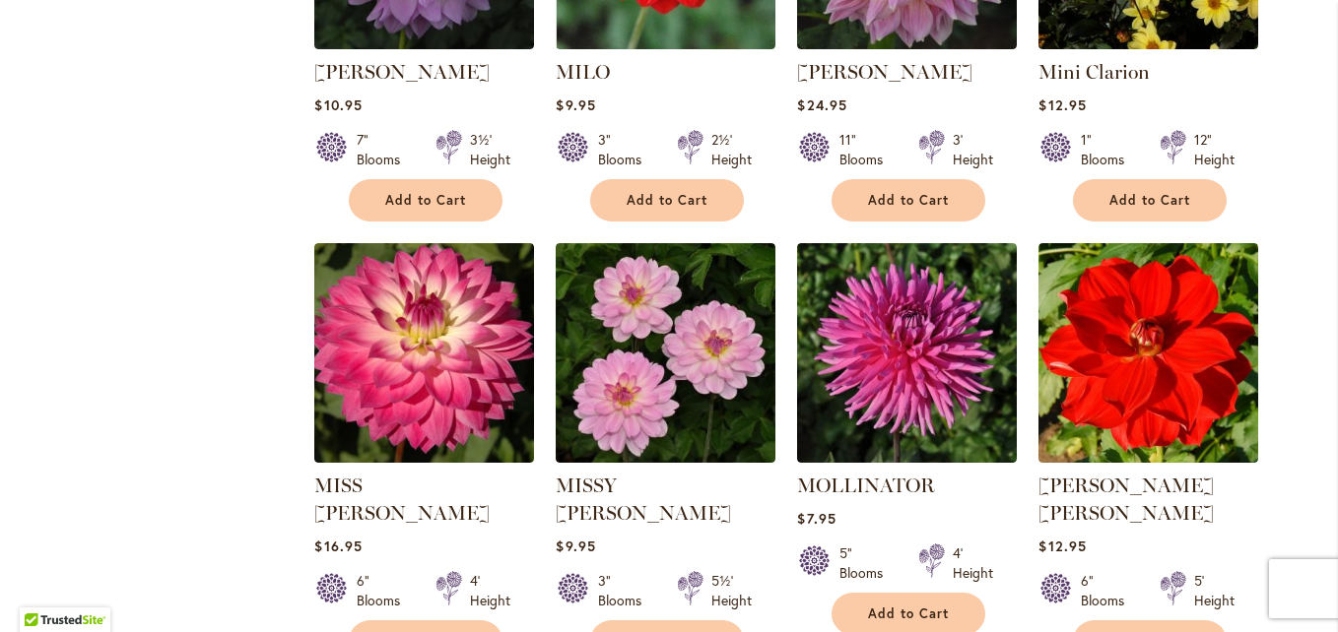
scroll to position [1605, 0]
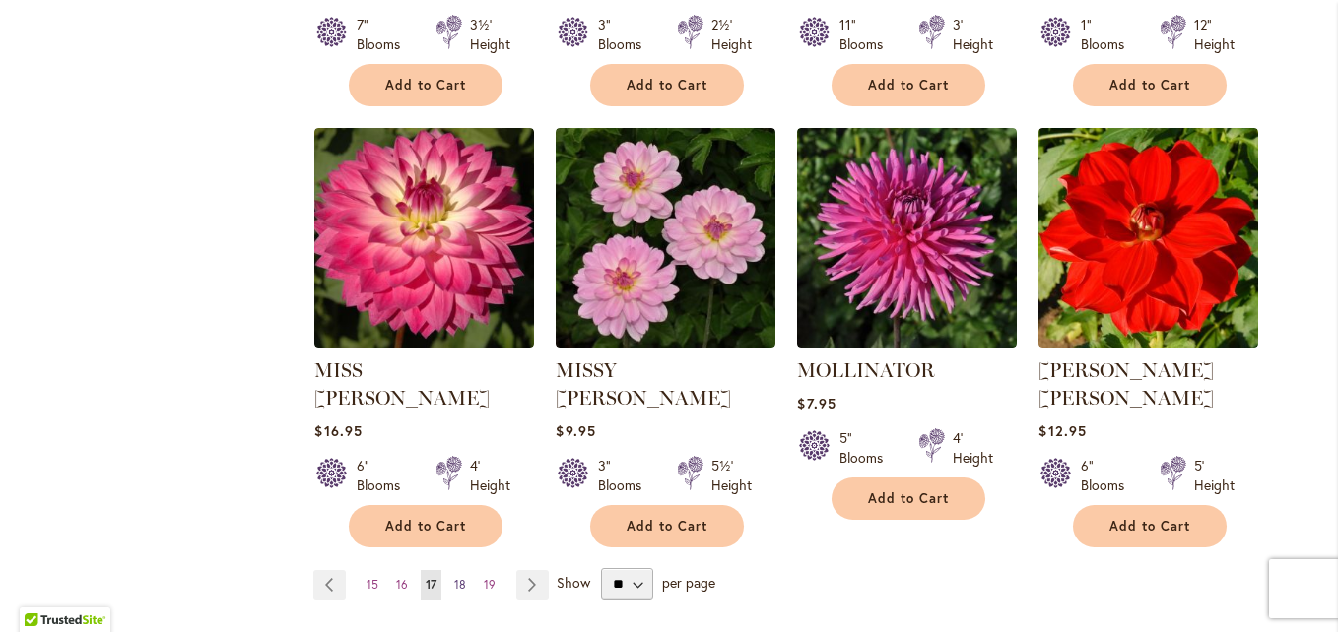
click at [454, 577] on span "18" at bounding box center [460, 584] width 12 height 15
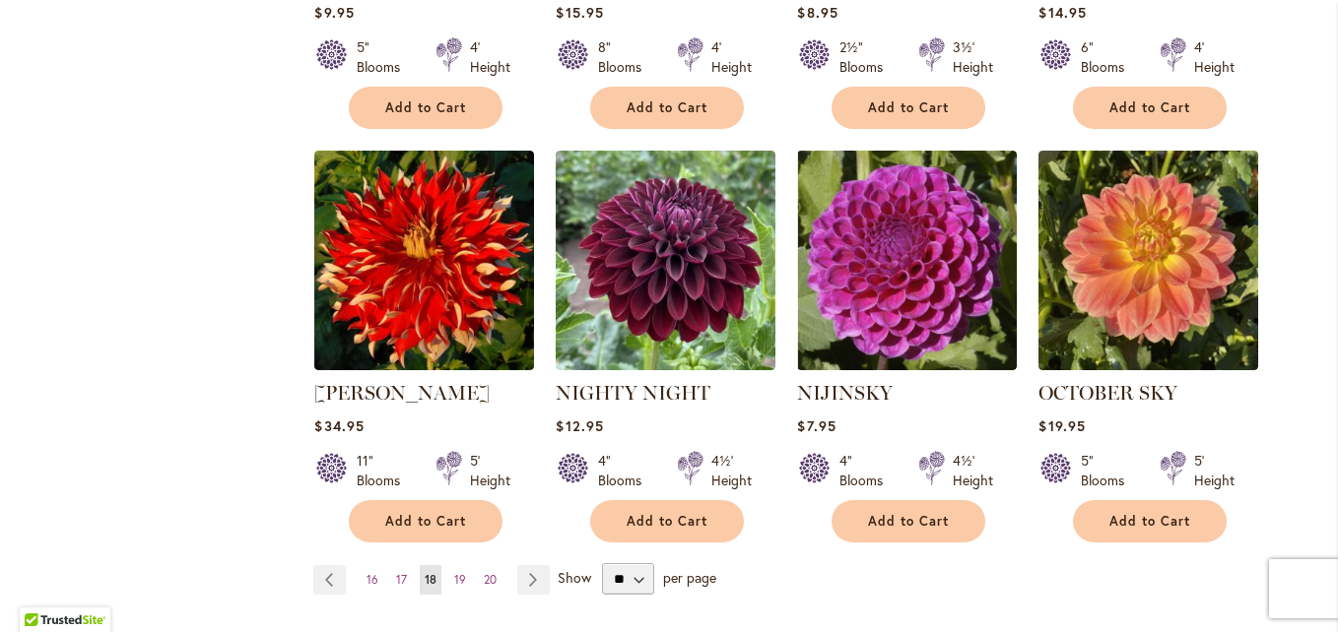
scroll to position [1655, 0]
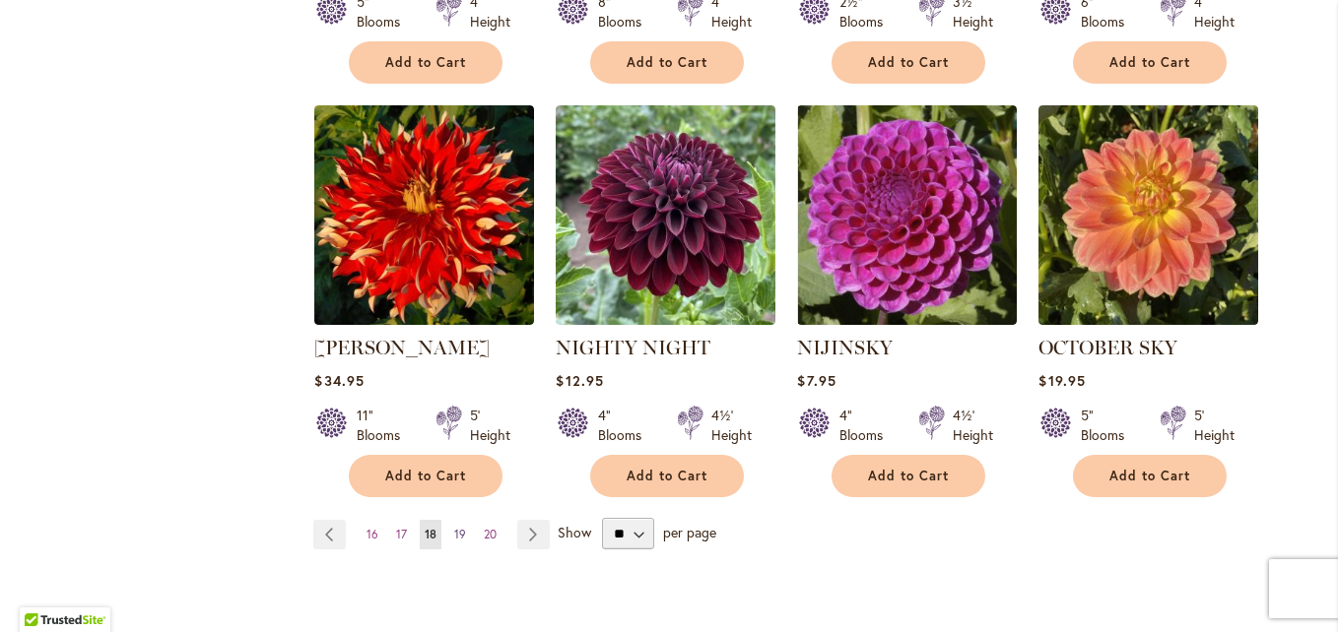
click at [460, 520] on link "Page 19" at bounding box center [460, 535] width 22 height 30
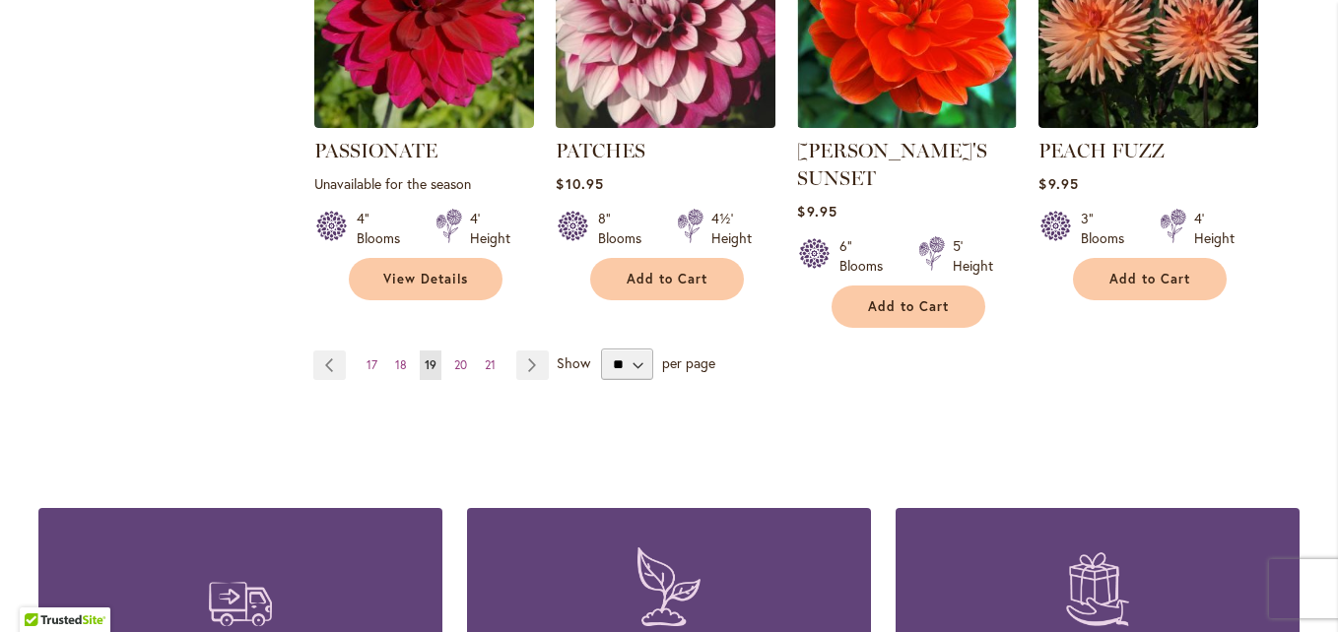
scroll to position [1853, 0]
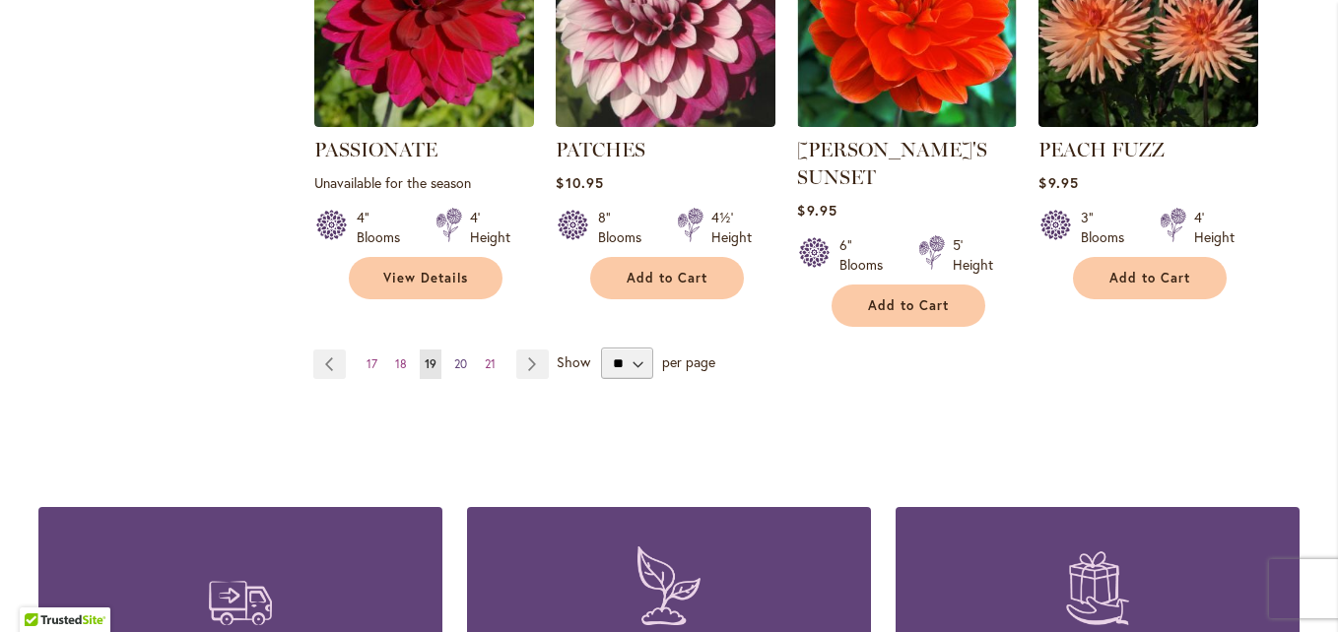
click at [454, 357] on span "20" at bounding box center [460, 364] width 13 height 15
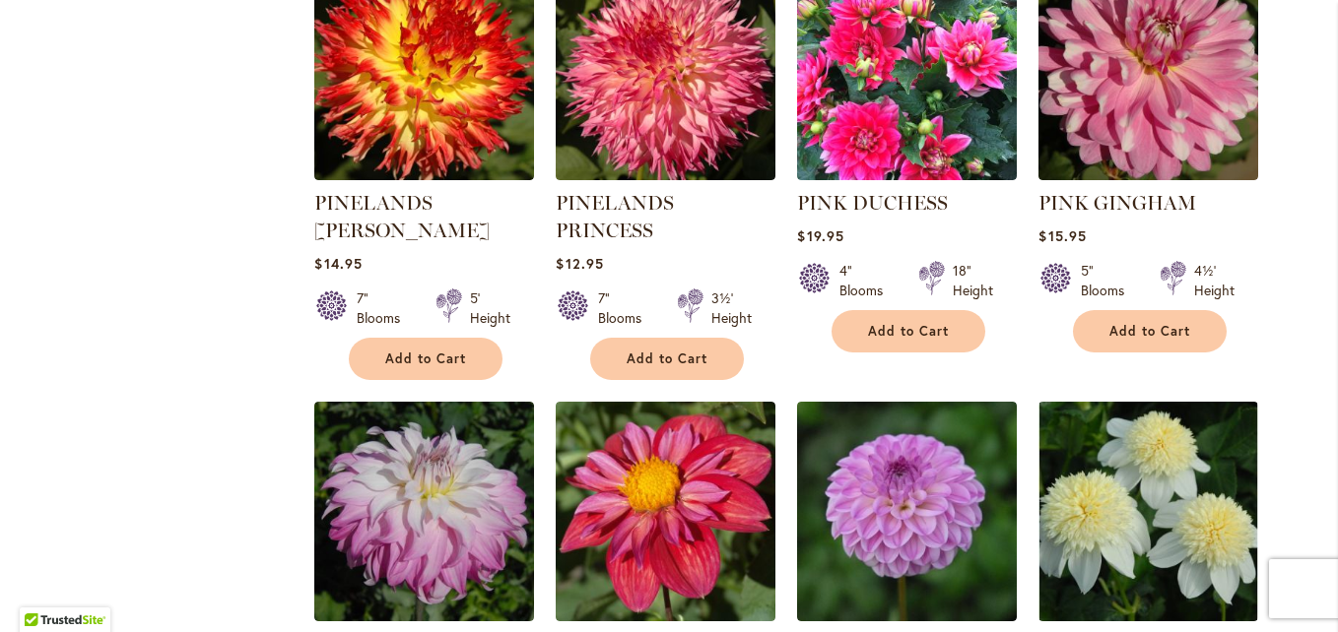
scroll to position [1637, 0]
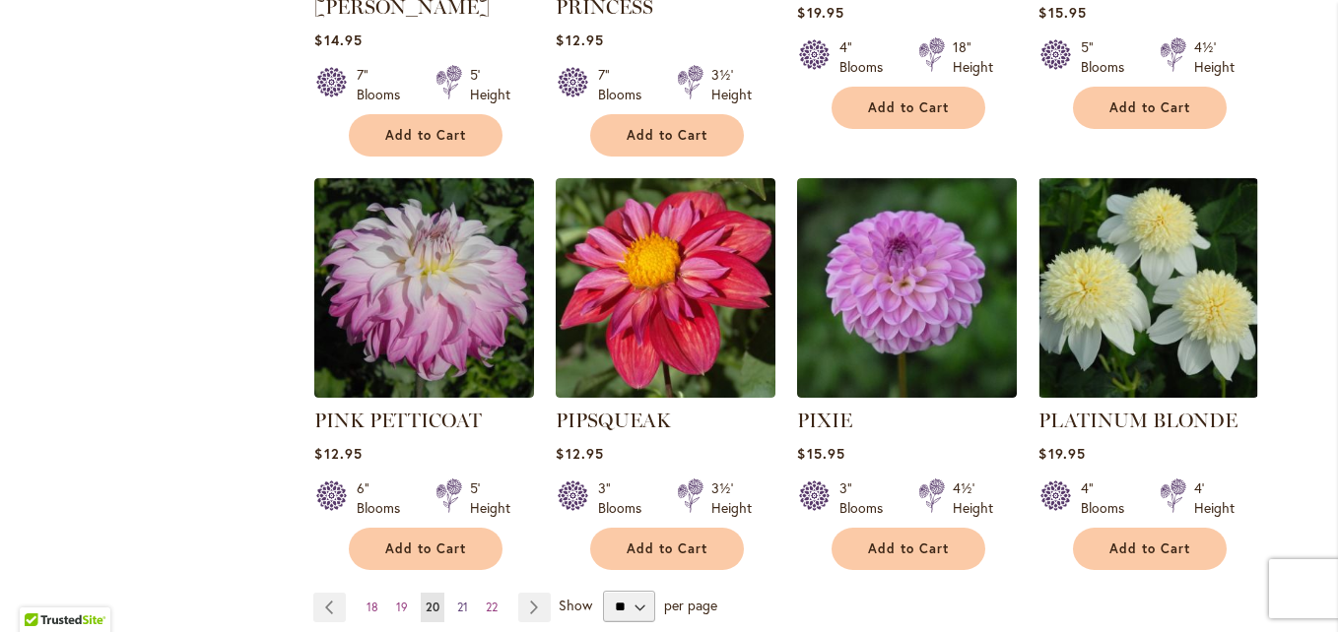
click at [457, 600] on span "21" at bounding box center [462, 607] width 11 height 15
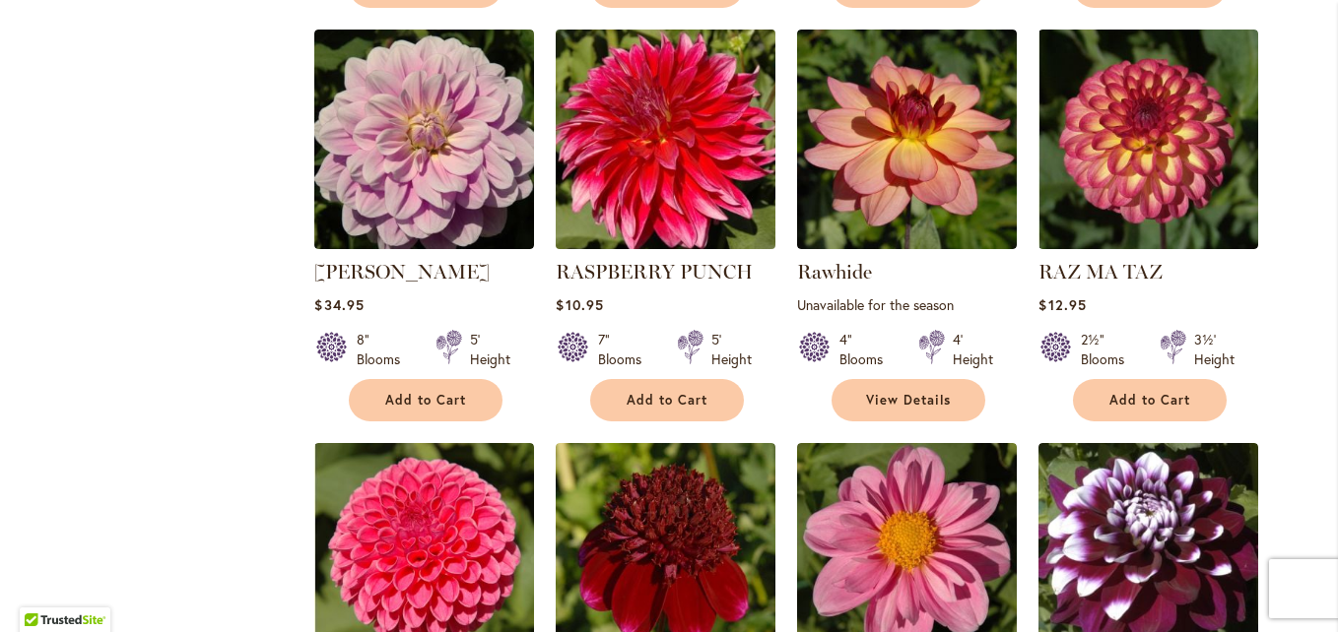
scroll to position [1655, 0]
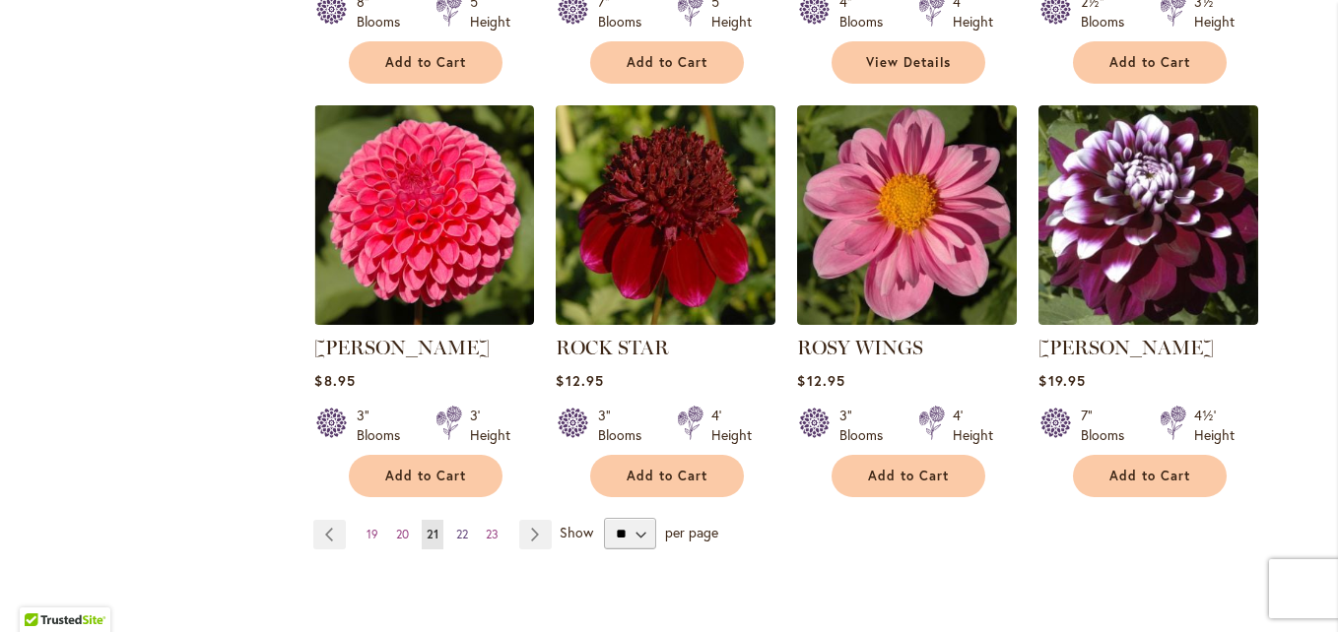
click at [456, 540] on link "Page 22" at bounding box center [462, 535] width 22 height 30
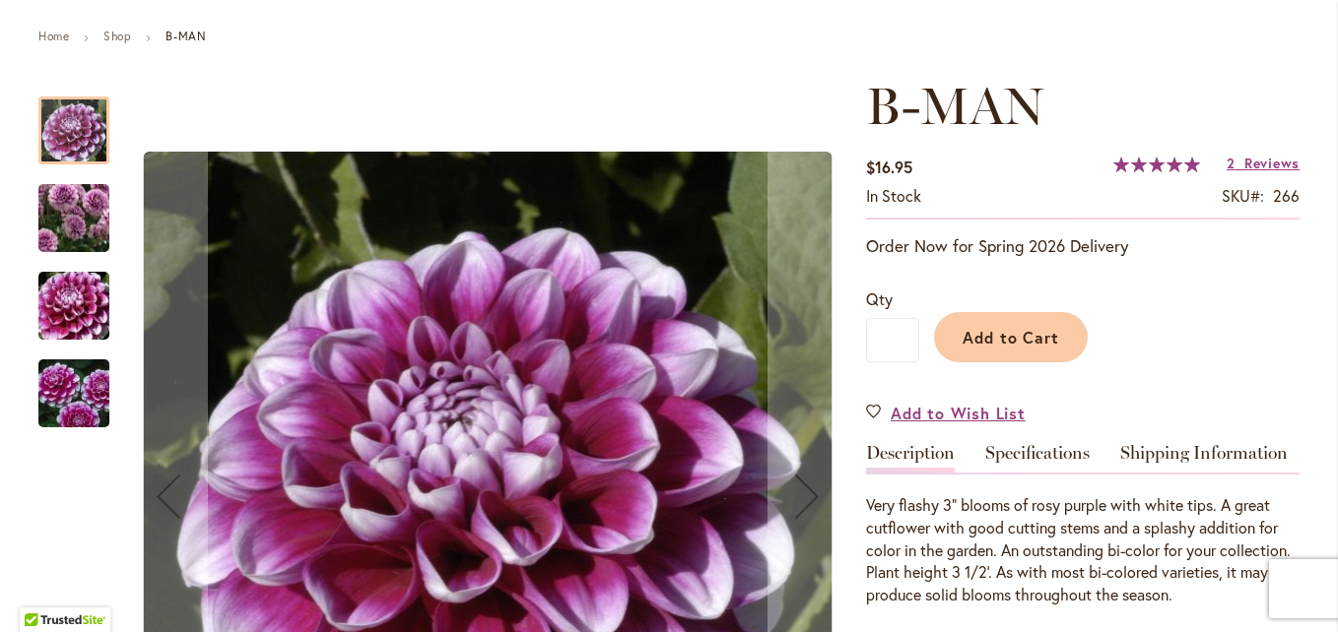
scroll to position [211, 0]
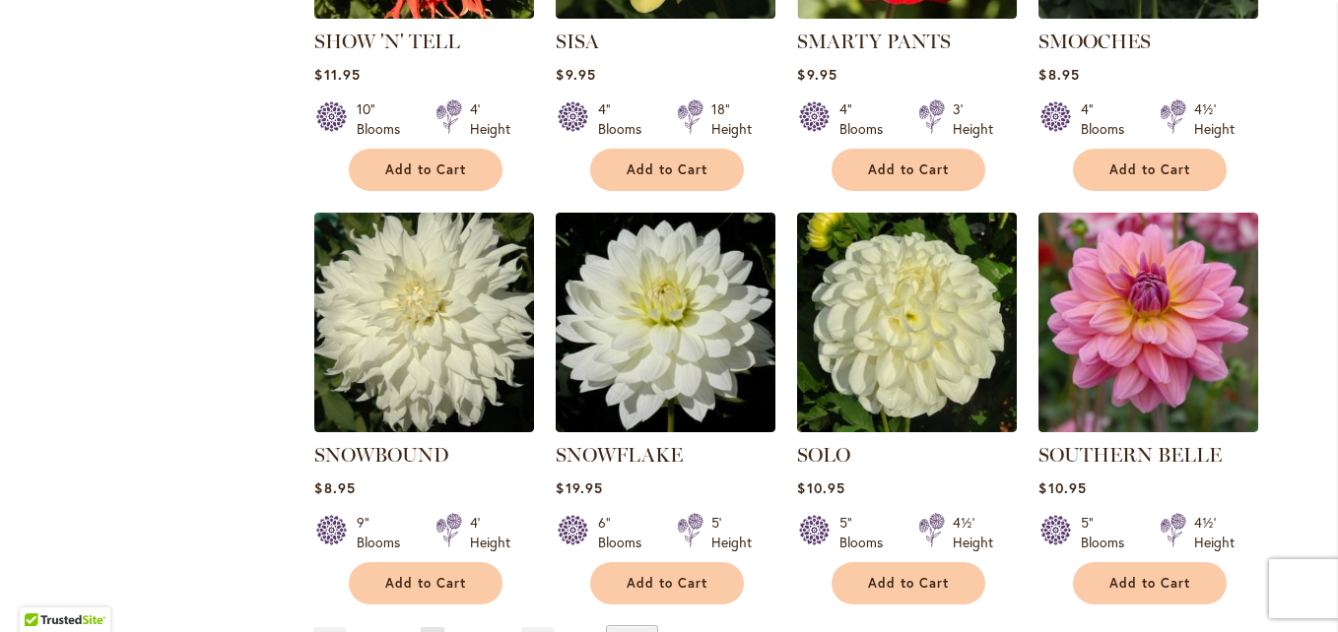
scroll to position [1860, 0]
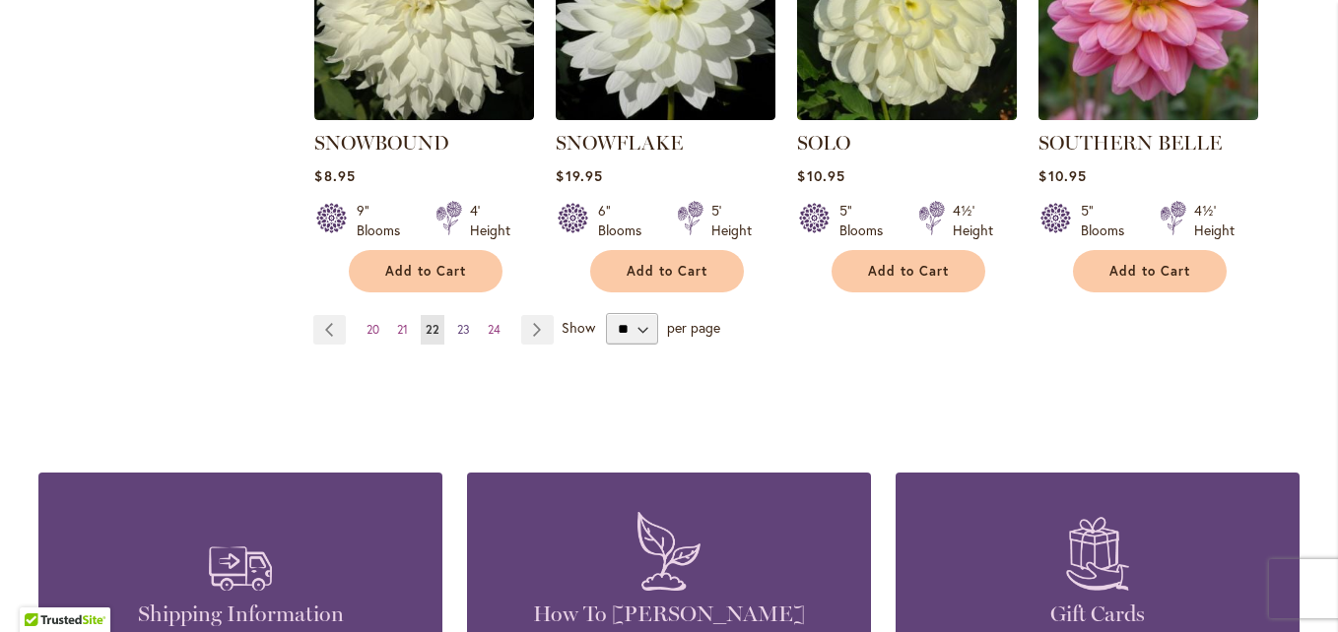
click at [457, 322] on span "23" at bounding box center [463, 329] width 13 height 15
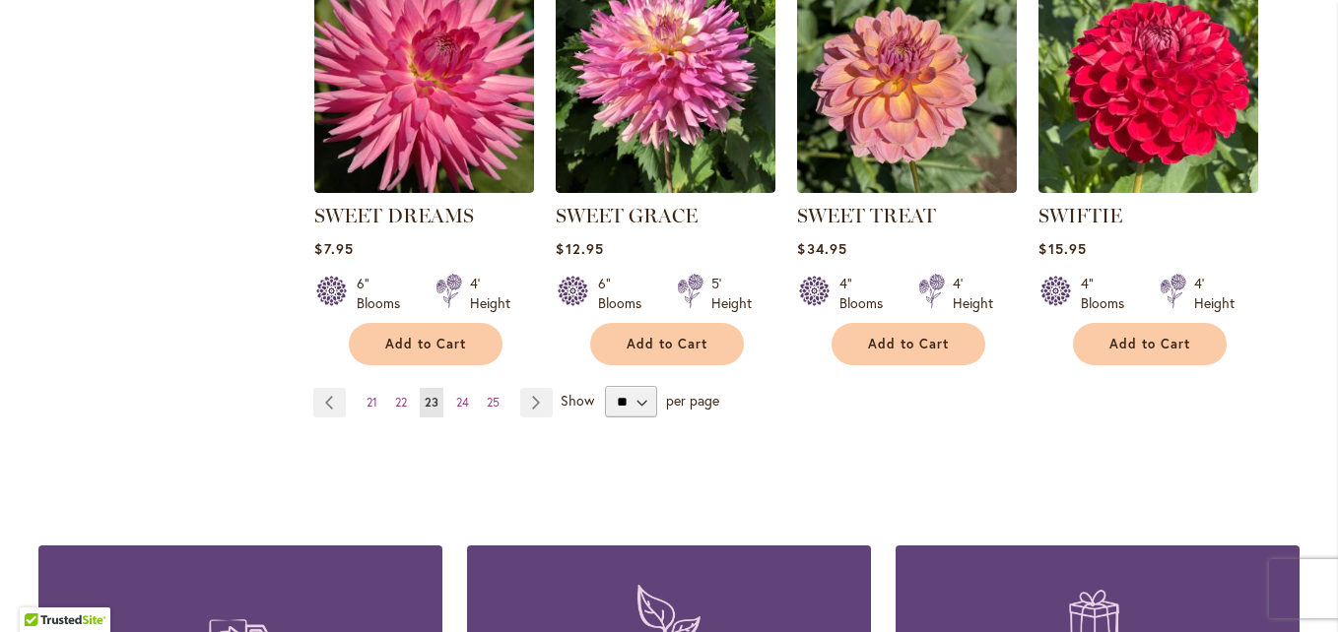
scroll to position [1788, 0]
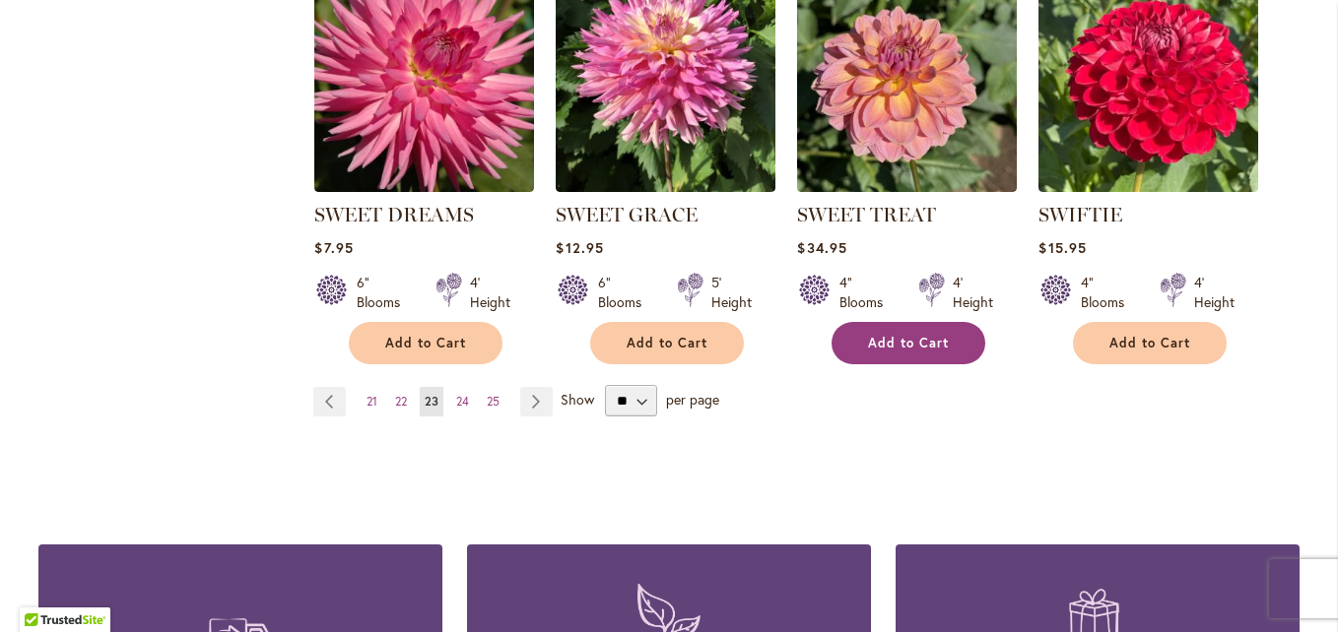
click at [879, 336] on span "Add to Cart" at bounding box center [908, 343] width 81 height 17
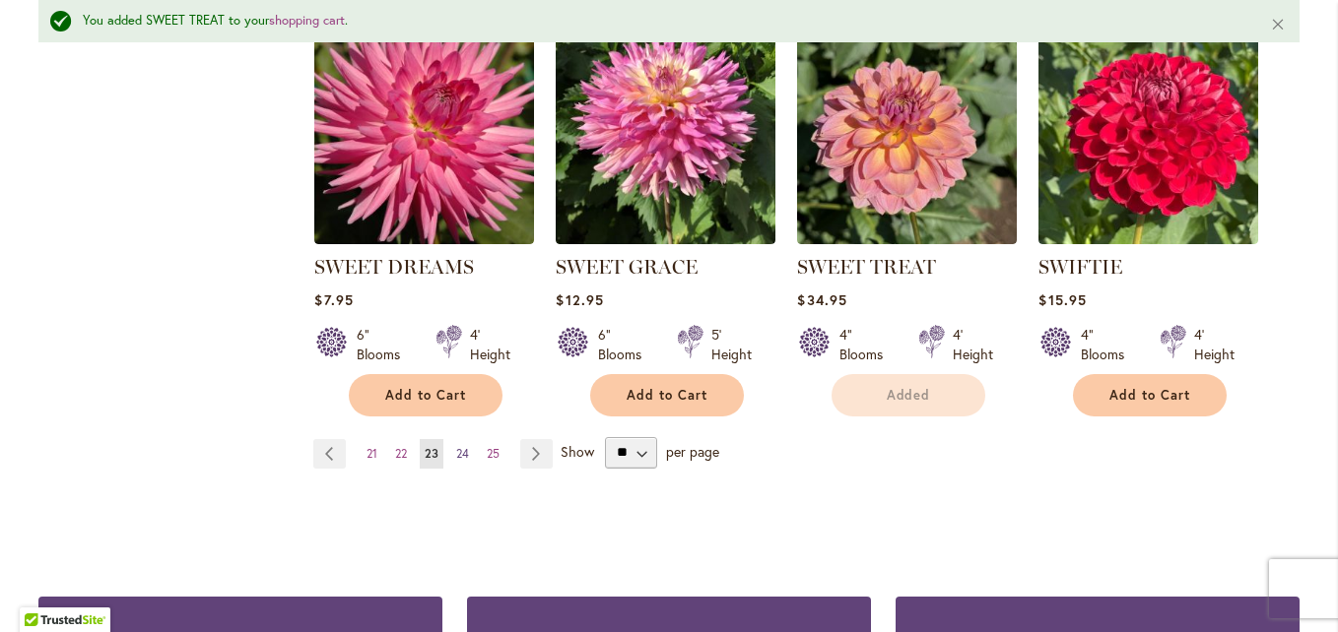
click at [456, 446] on span "24" at bounding box center [462, 453] width 13 height 15
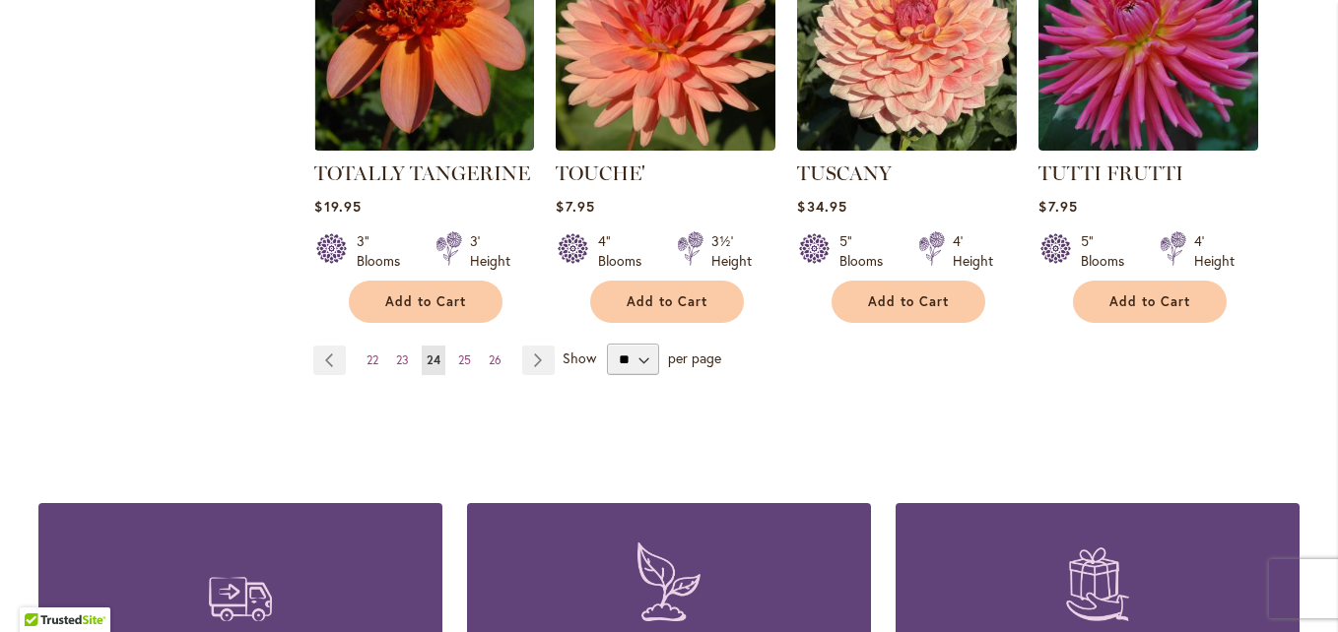
scroll to position [1871, 0]
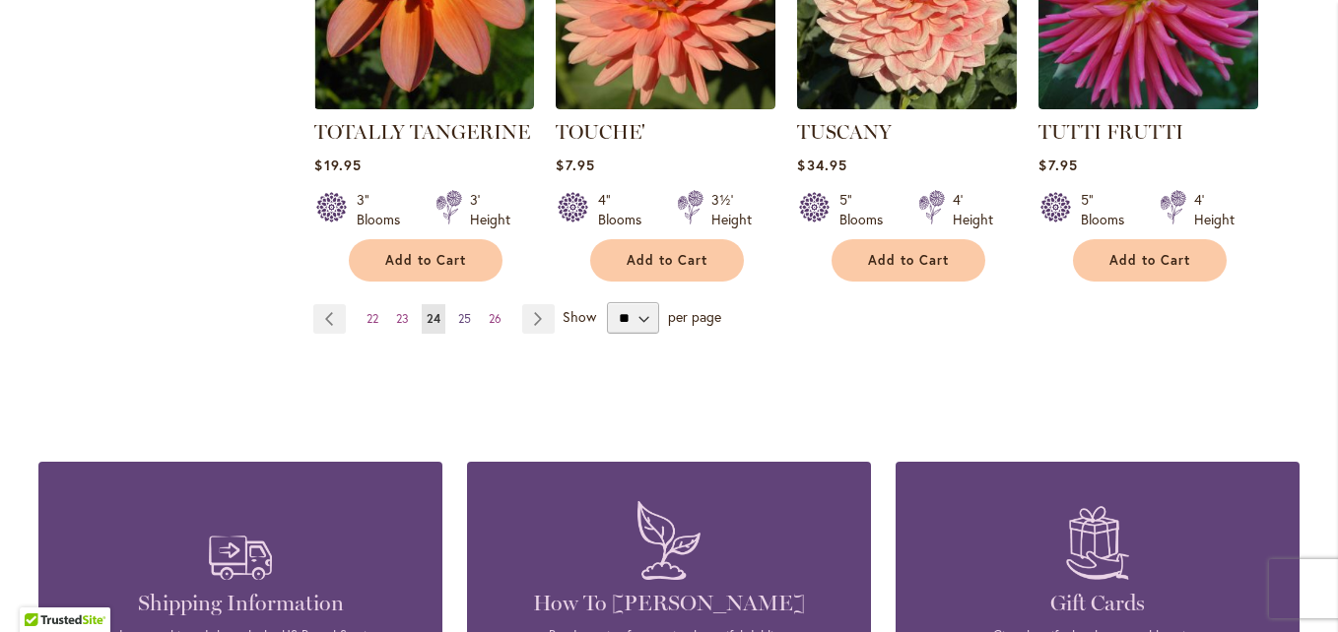
click at [461, 311] on span "25" at bounding box center [464, 318] width 13 height 15
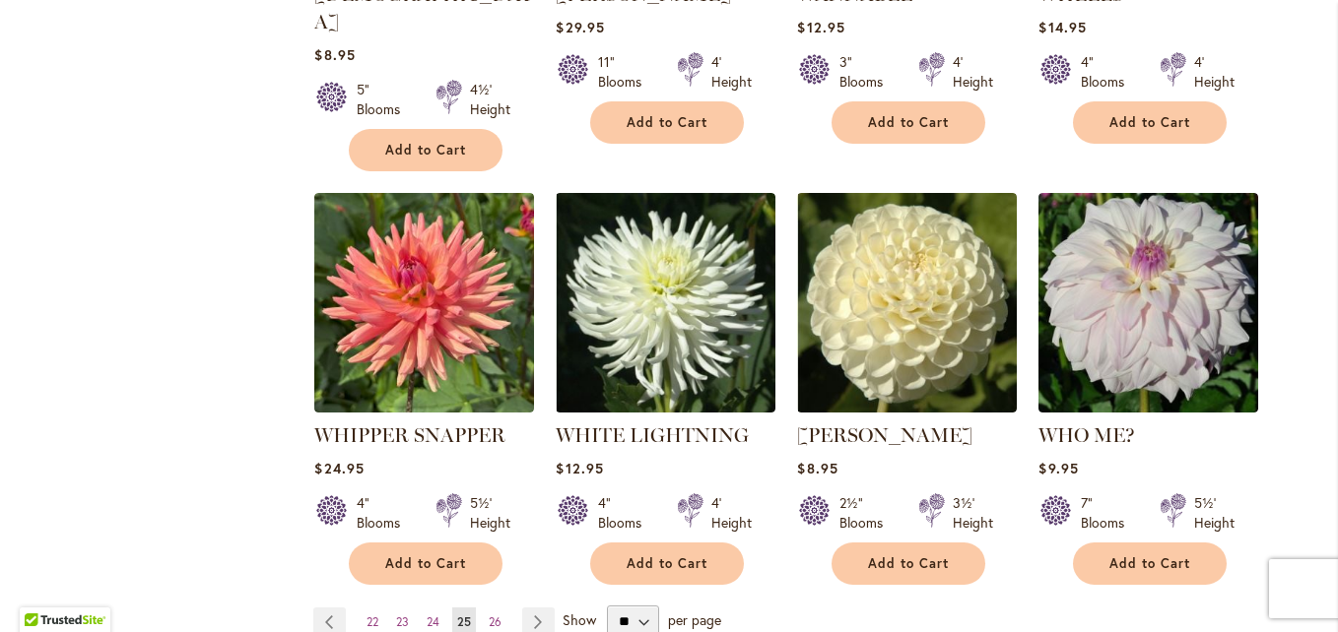
scroll to position [1686, 0]
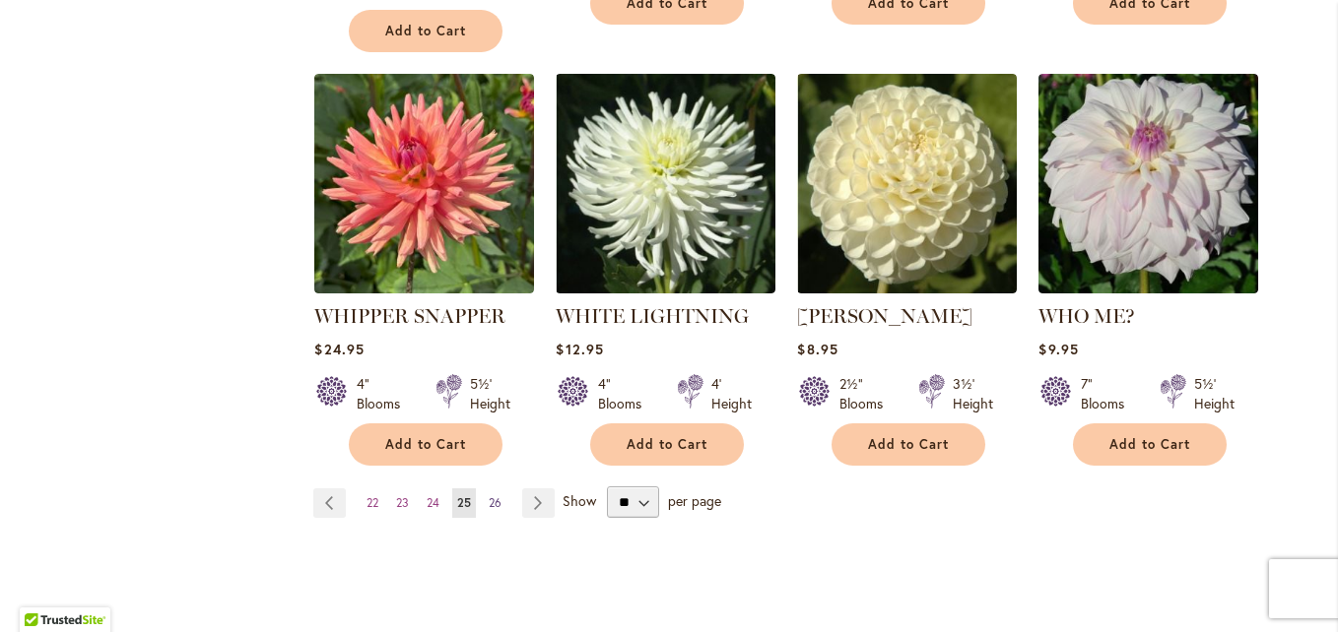
click at [494, 495] on span "26" at bounding box center [495, 502] width 13 height 15
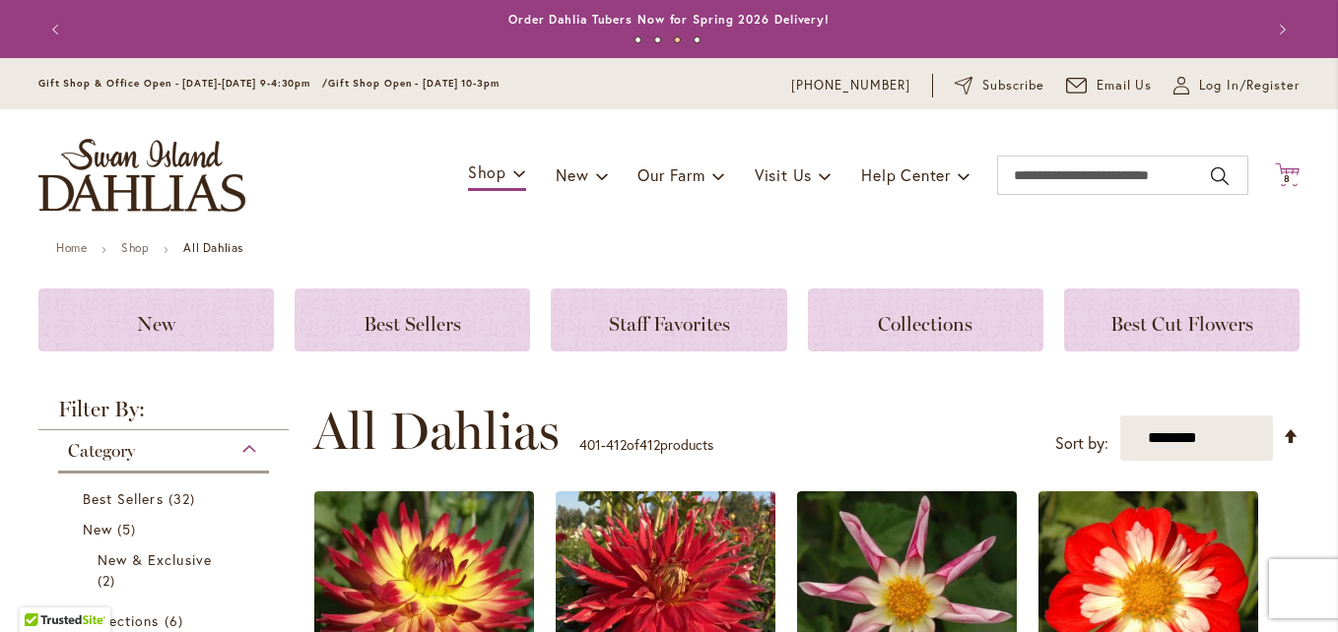
click at [1279, 166] on icon "Cart .cls-1 { fill: #231f20; }" at bounding box center [1287, 175] width 25 height 25
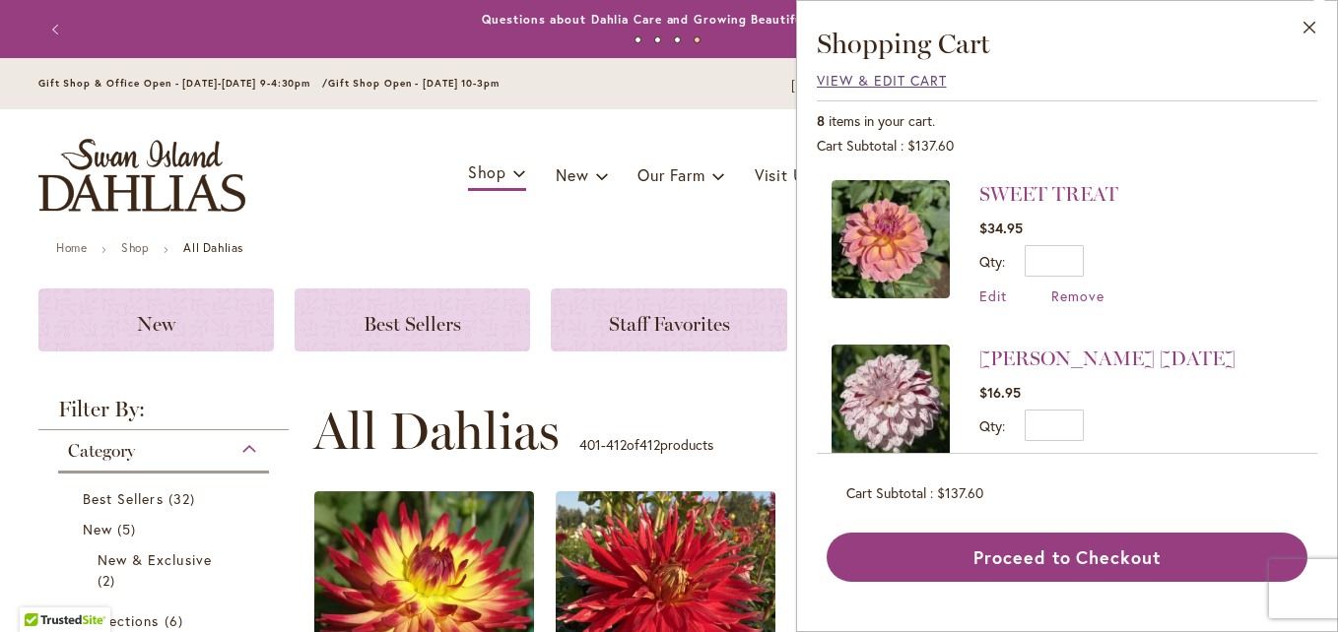
click at [886, 83] on span "View & Edit Cart" at bounding box center [882, 80] width 130 height 19
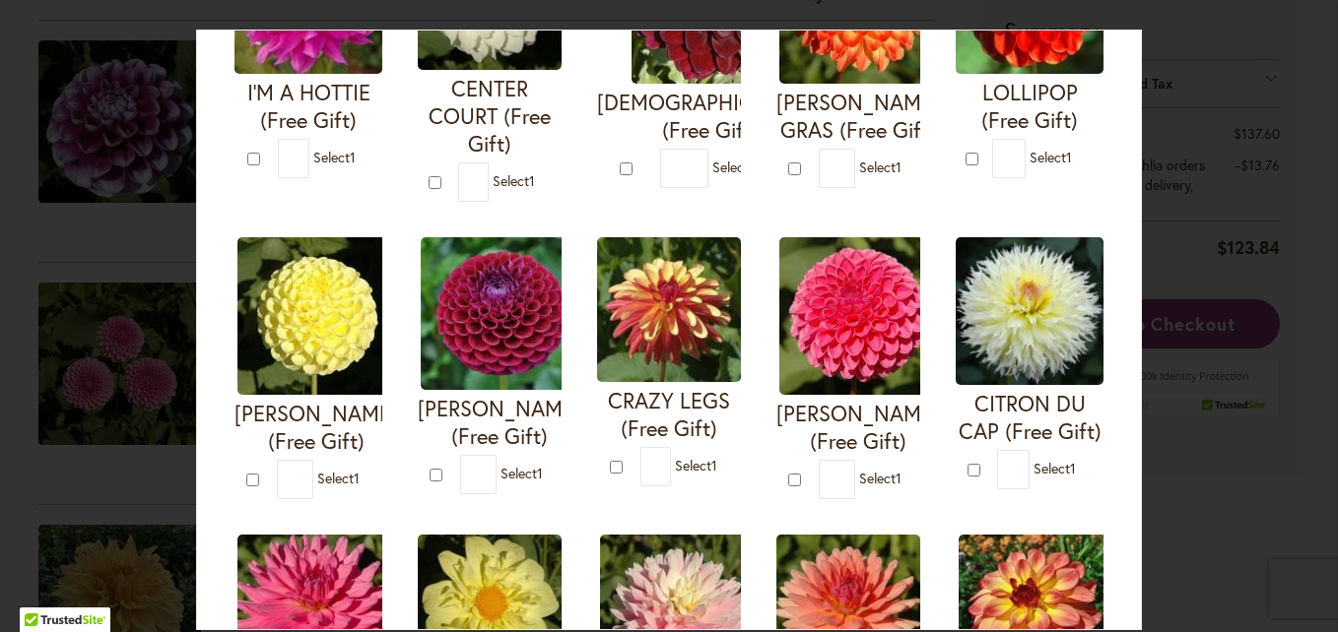
scroll to position [335, 0]
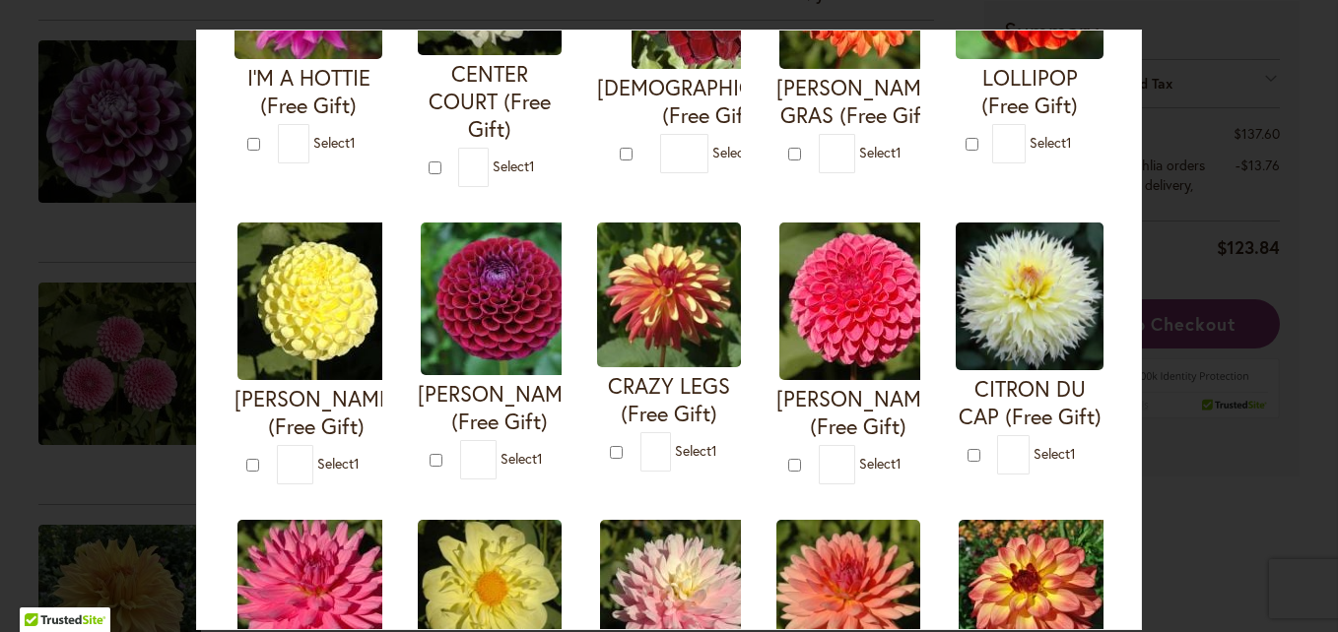
click at [136, 279] on div "Your Order Qualifies for Bonus Dahlias ( Select 1 ) Add to Cart I'M A HOTTIE (F…" at bounding box center [669, 316] width 1338 height 632
click at [1315, 377] on div "Your Order Qualifies for Bonus Dahlias ( Select 1 ) Add to Cart I'M A HOTTIE (F…" at bounding box center [669, 316] width 1338 height 632
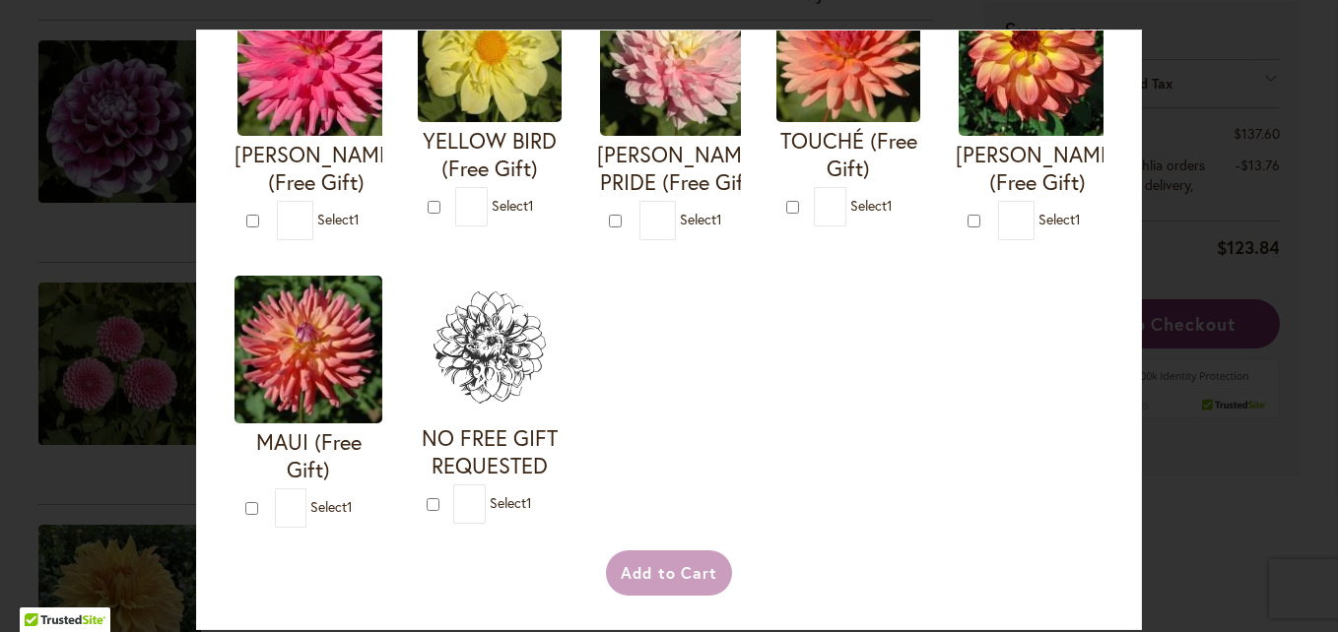
click at [418, 369] on img at bounding box center [490, 348] width 144 height 144
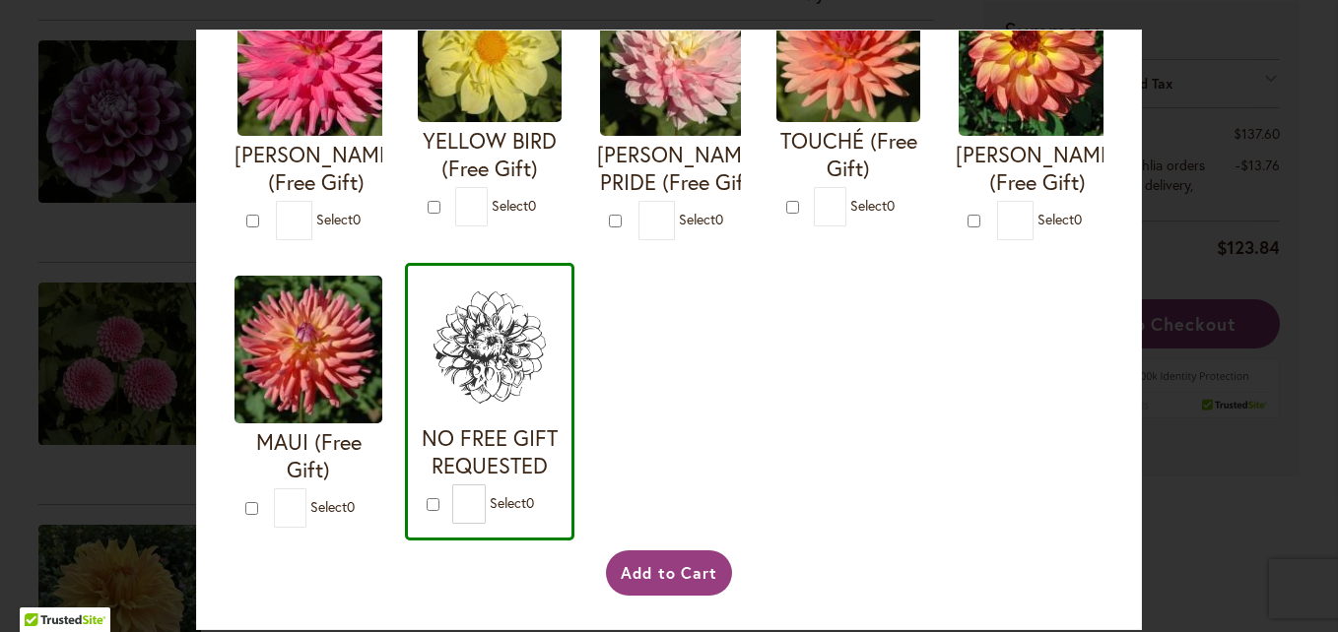
scroll to position [905, 0]
click at [600, 136] on img at bounding box center [679, 57] width 158 height 158
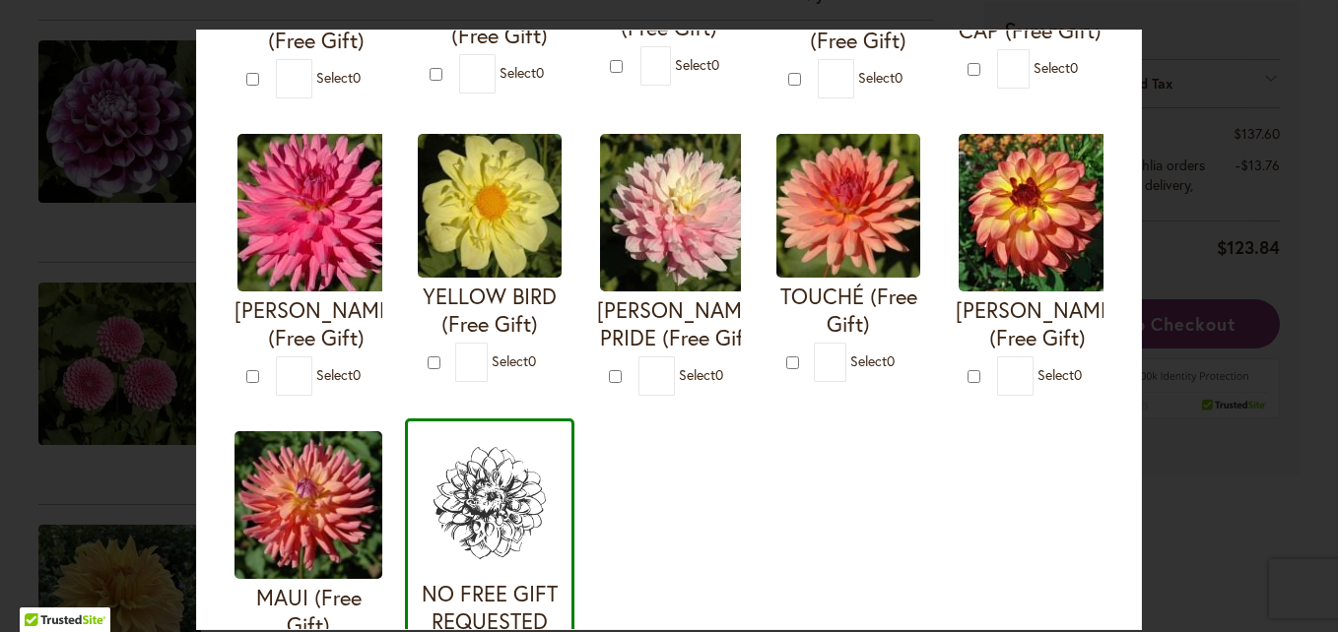
scroll to position [721, 0]
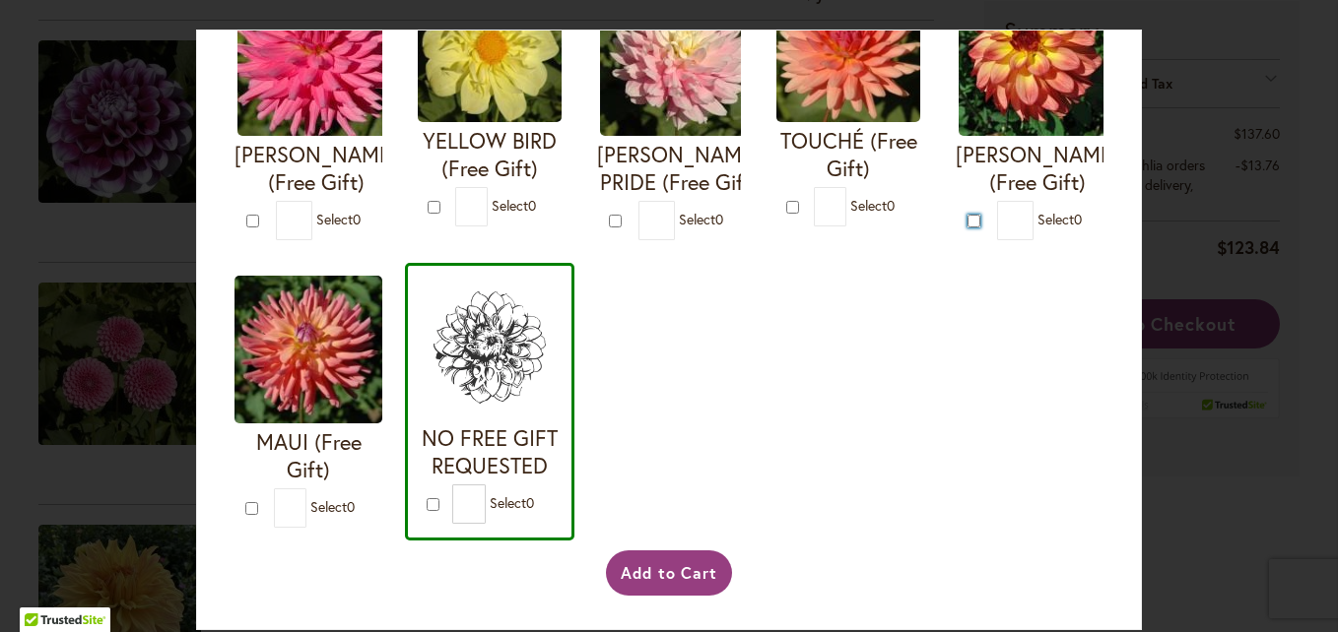
scroll to position [1171, 0]
type input "*"
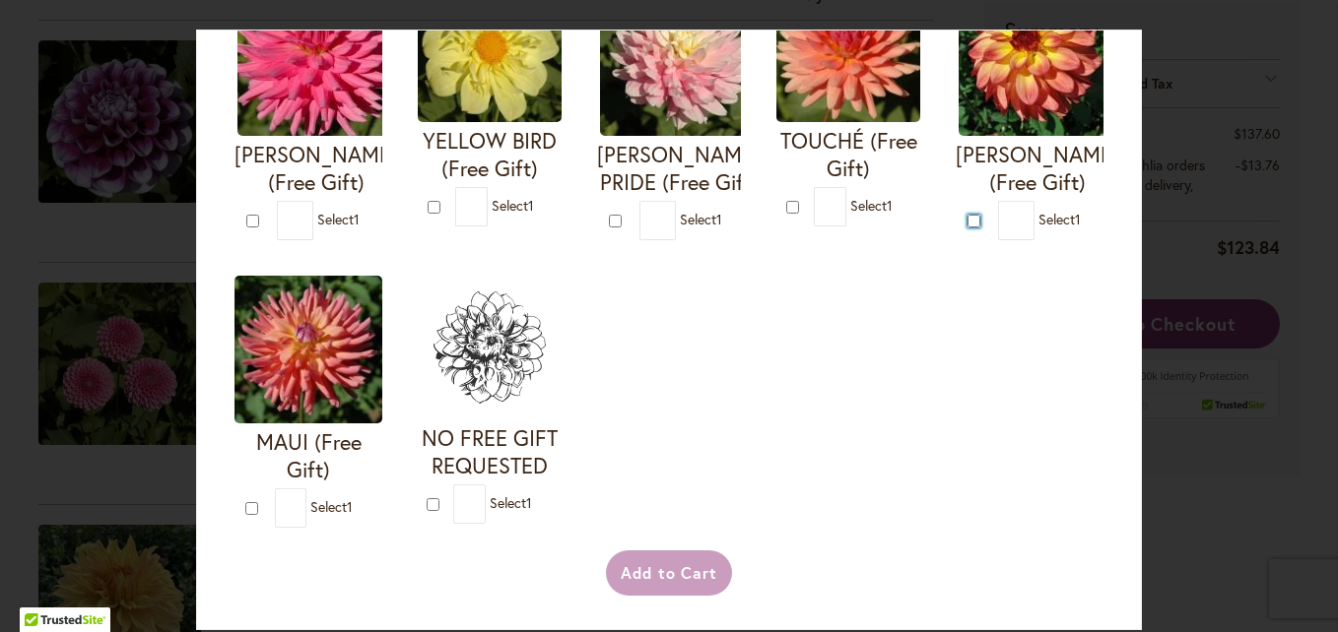
type input "*"
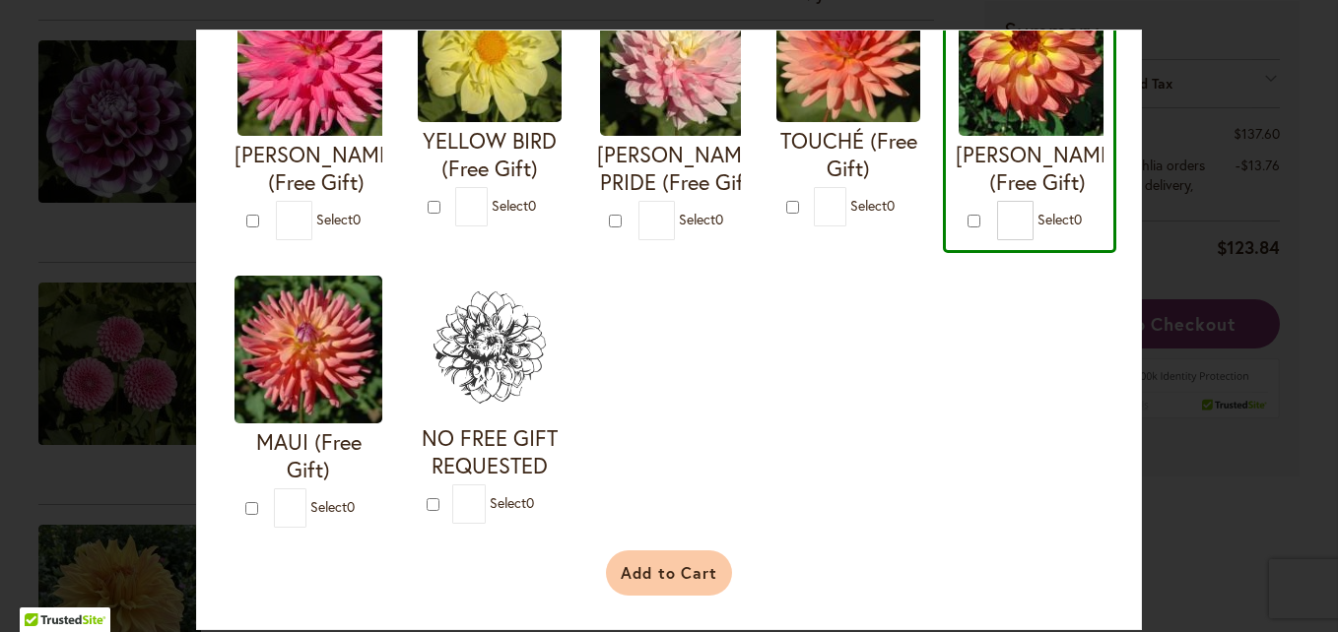
click at [651, 579] on button "Add to Cart" at bounding box center [669, 573] width 127 height 45
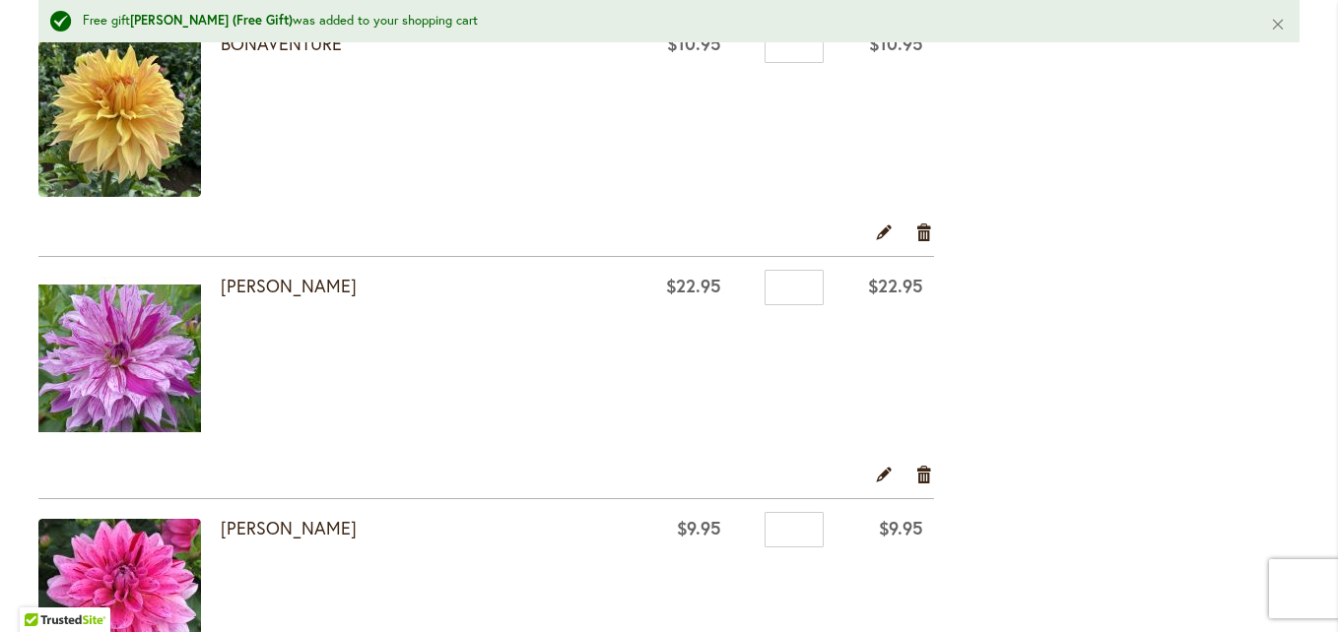
scroll to position [920, 0]
click at [918, 470] on link "Remove item" at bounding box center [924, 476] width 19 height 22
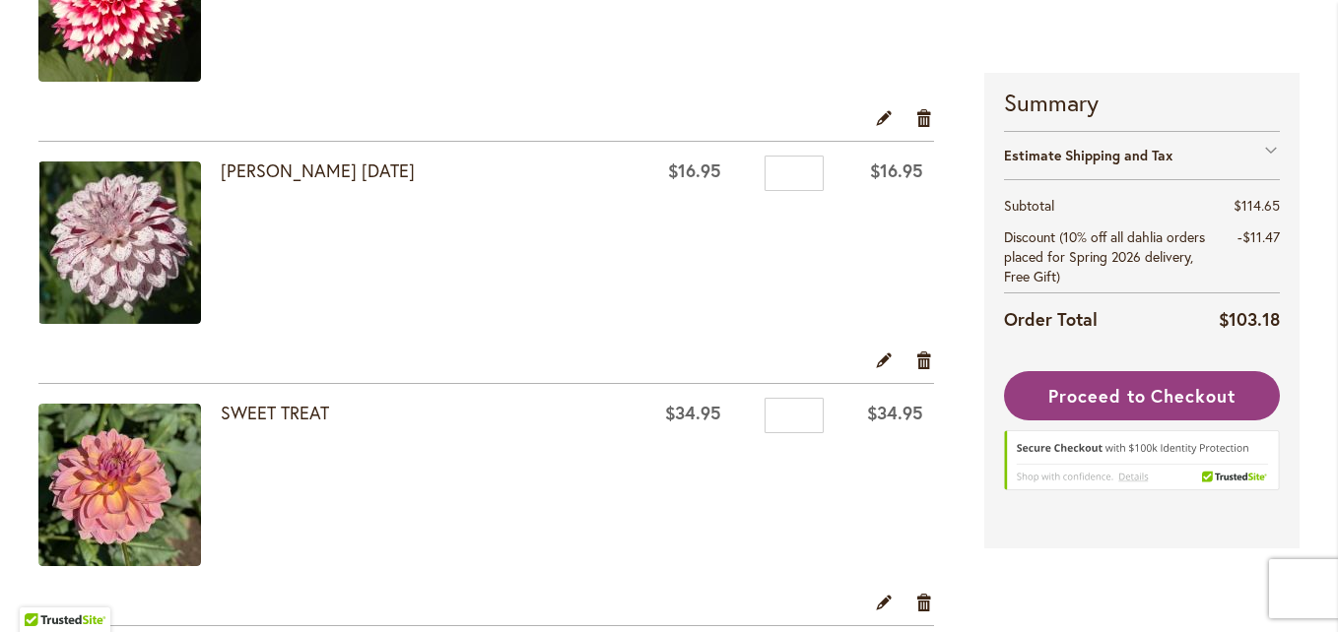
scroll to position [1504, 0]
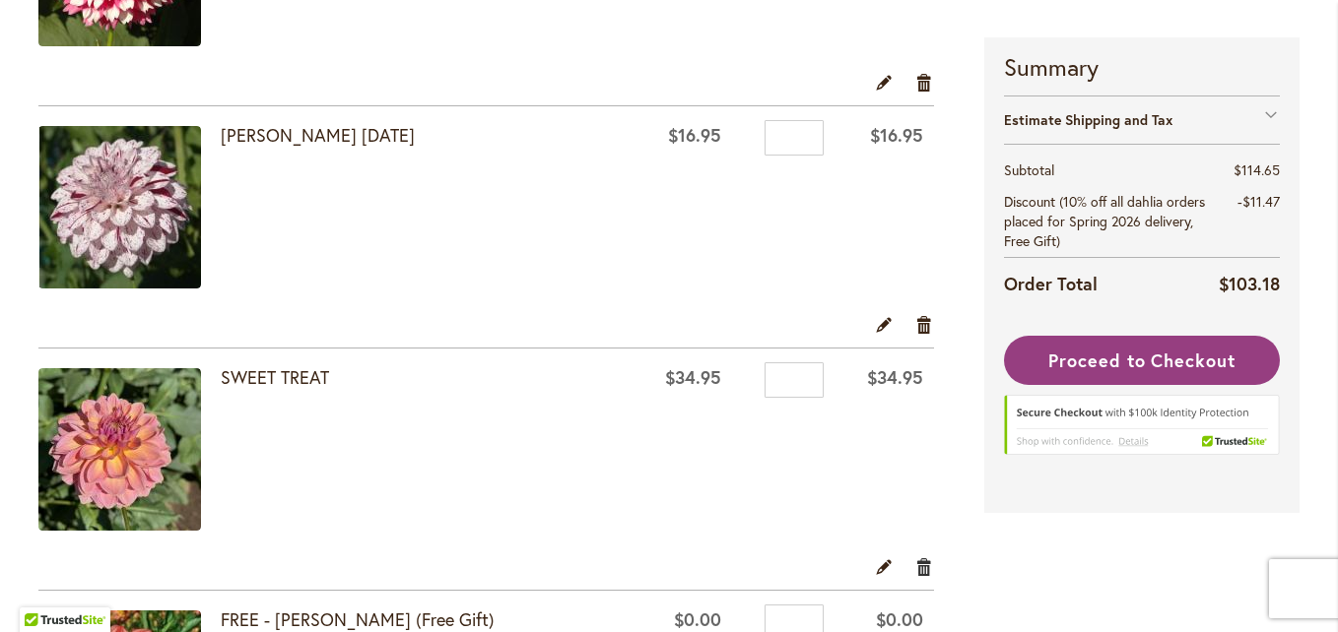
click at [922, 571] on link "Remove item" at bounding box center [924, 567] width 19 height 22
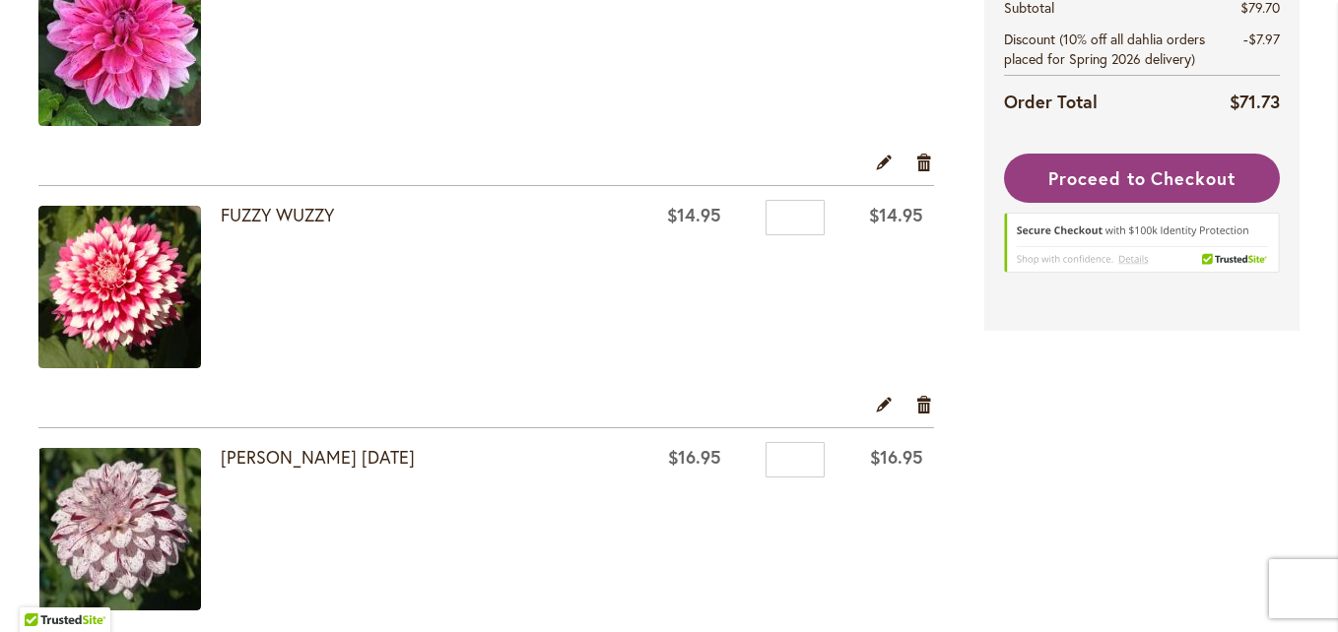
scroll to position [1356, 0]
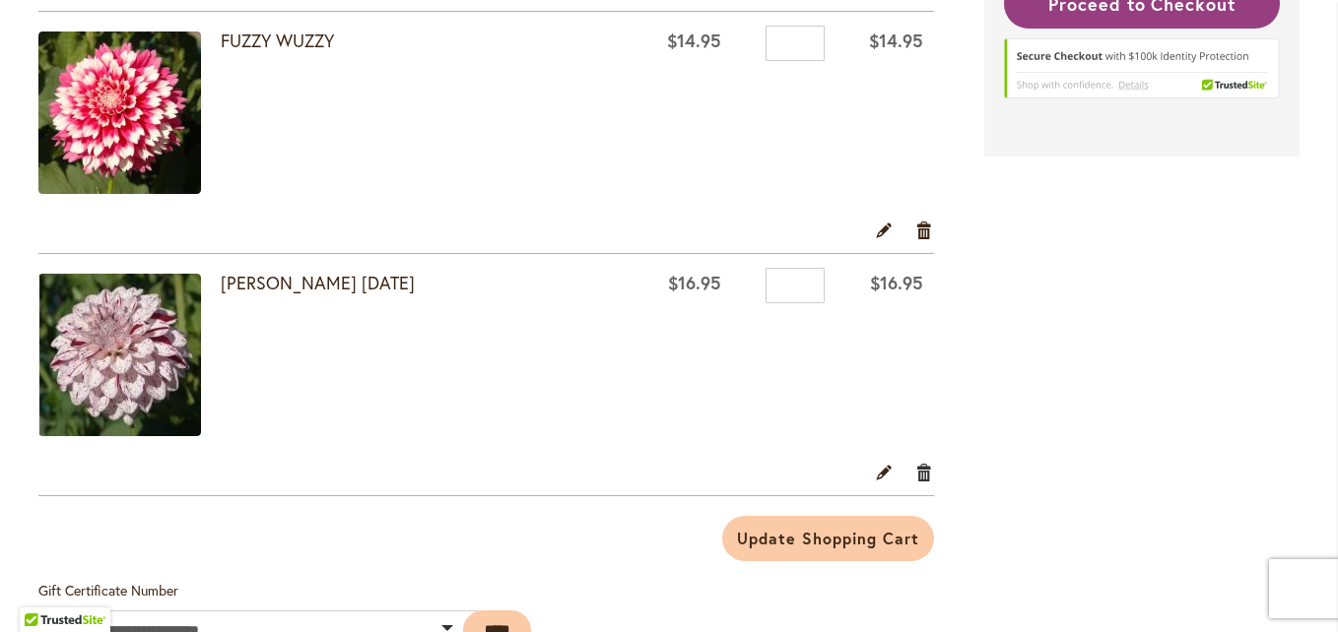
click at [915, 471] on link "Remove item" at bounding box center [924, 472] width 19 height 22
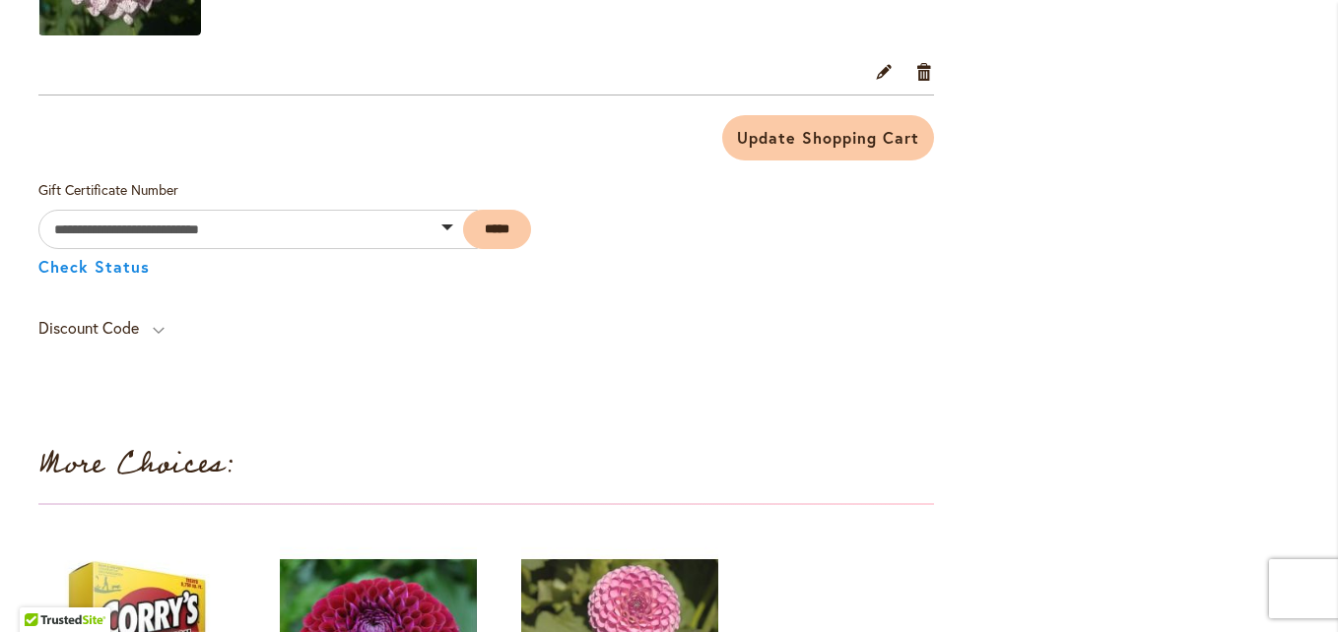
scroll to position [1756, 0]
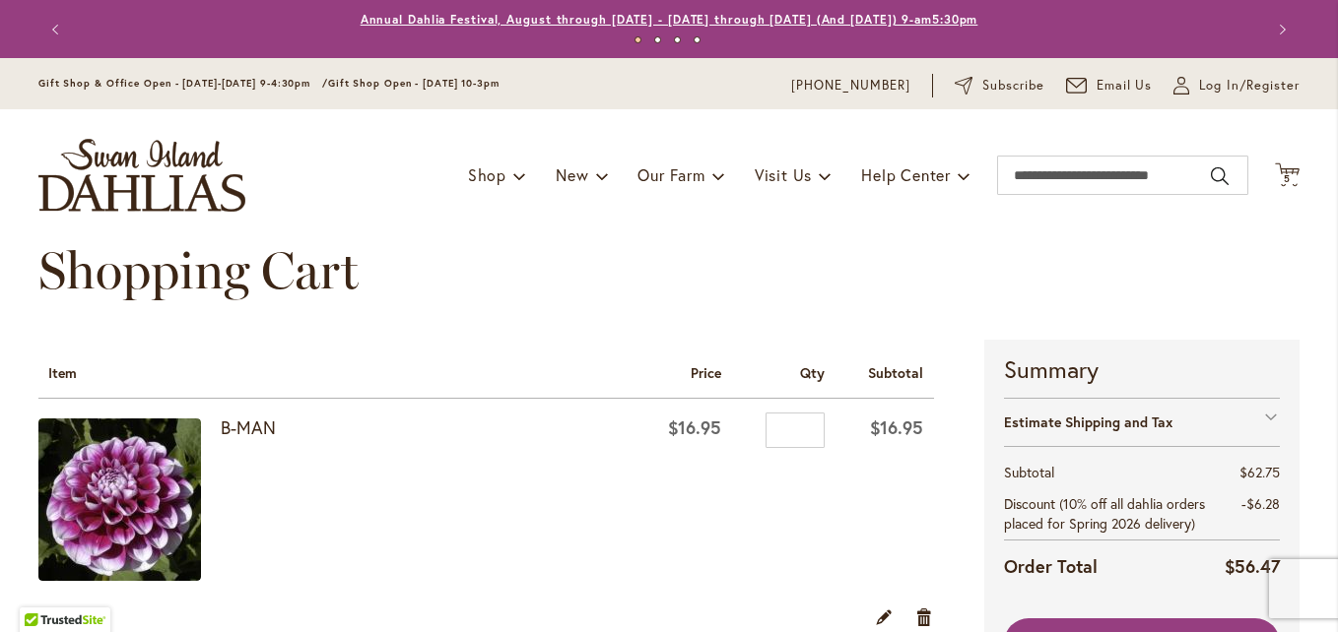
click at [733, 17] on link "Annual Dahlia Festival, August through [DATE] - [DATE] through [DATE] (And [DAT…" at bounding box center [670, 19] width 618 height 15
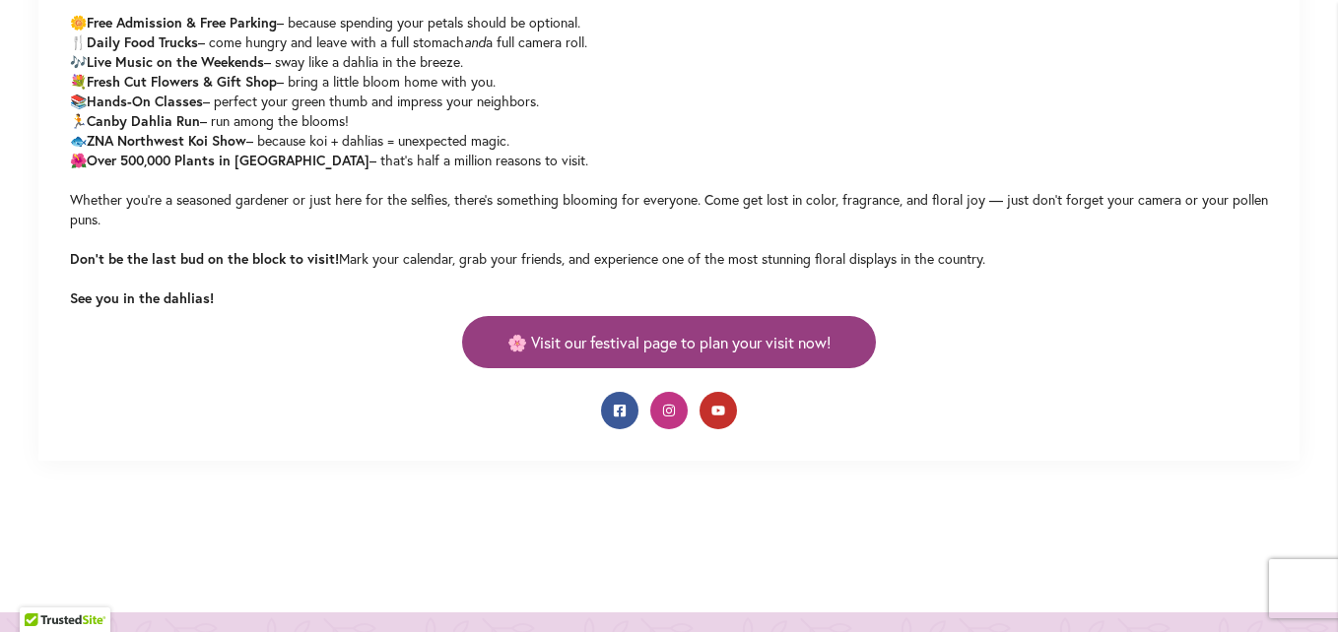
scroll to position [1195, 0]
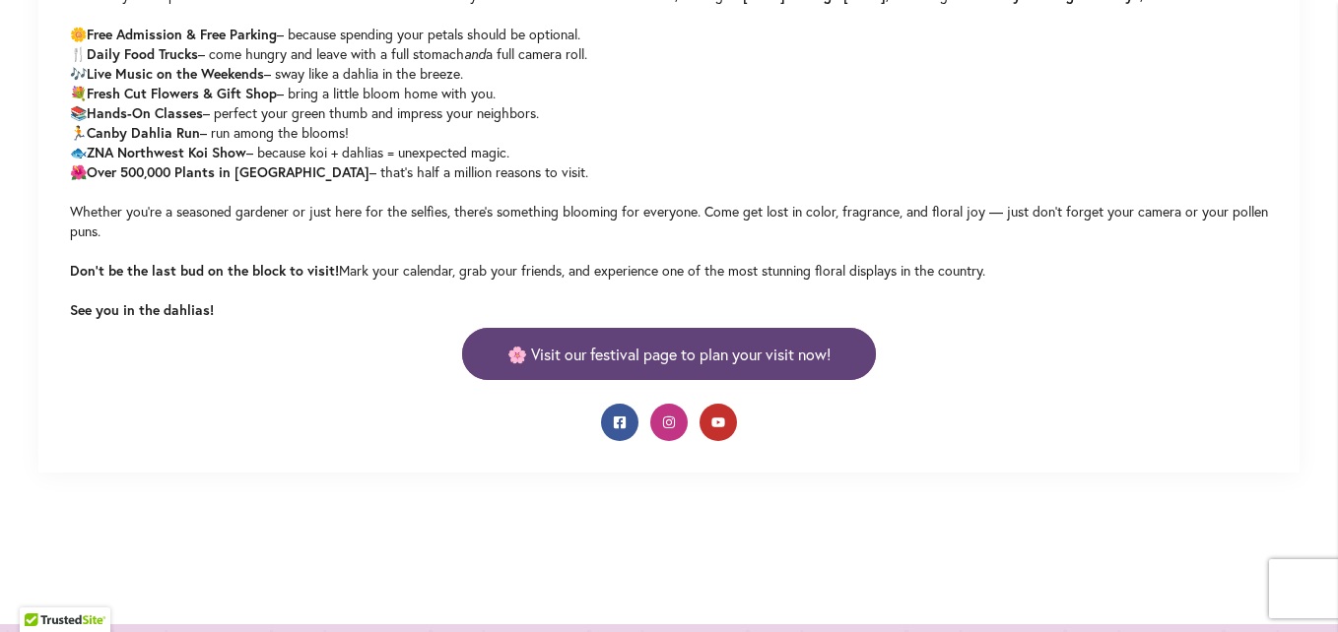
click at [633, 360] on link "🌸 Visit our festival page to plan your visit now!" at bounding box center [669, 354] width 414 height 52
